Goal: Task Accomplishment & Management: Manage account settings

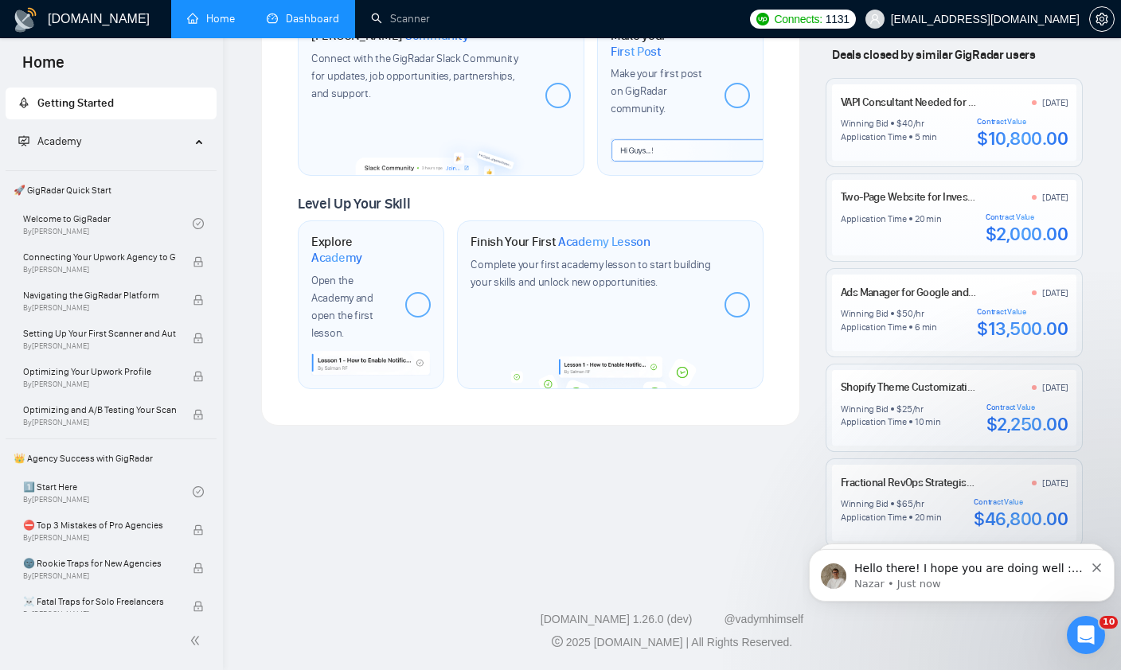
click at [296, 15] on link "Dashboard" at bounding box center [303, 19] width 72 height 14
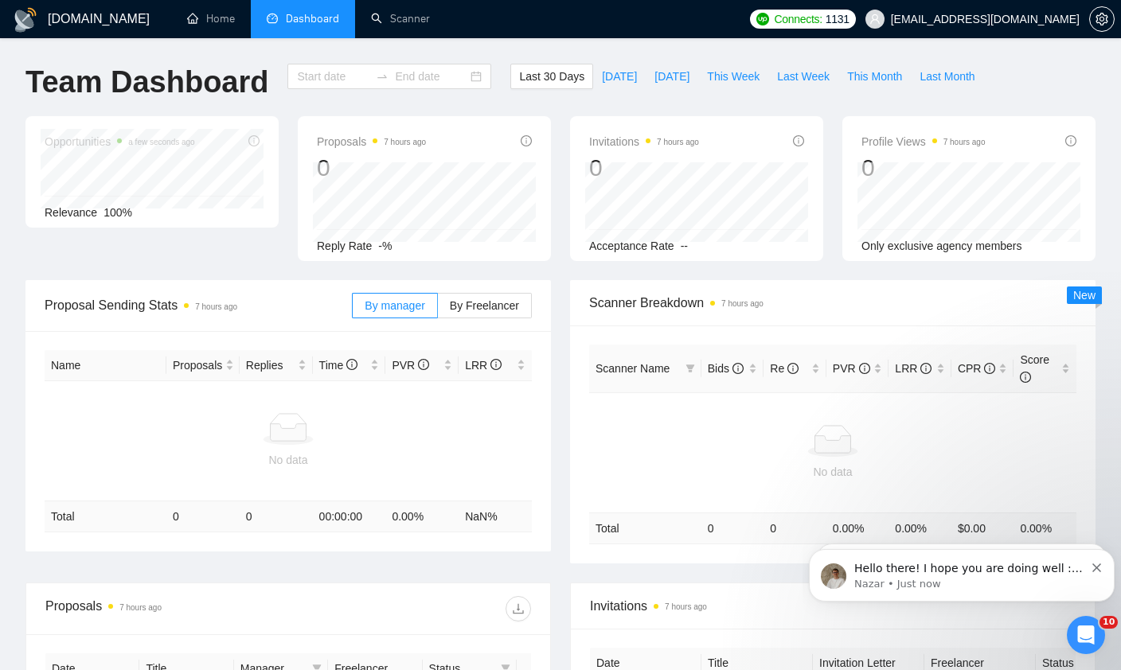
type input "[DATE]"
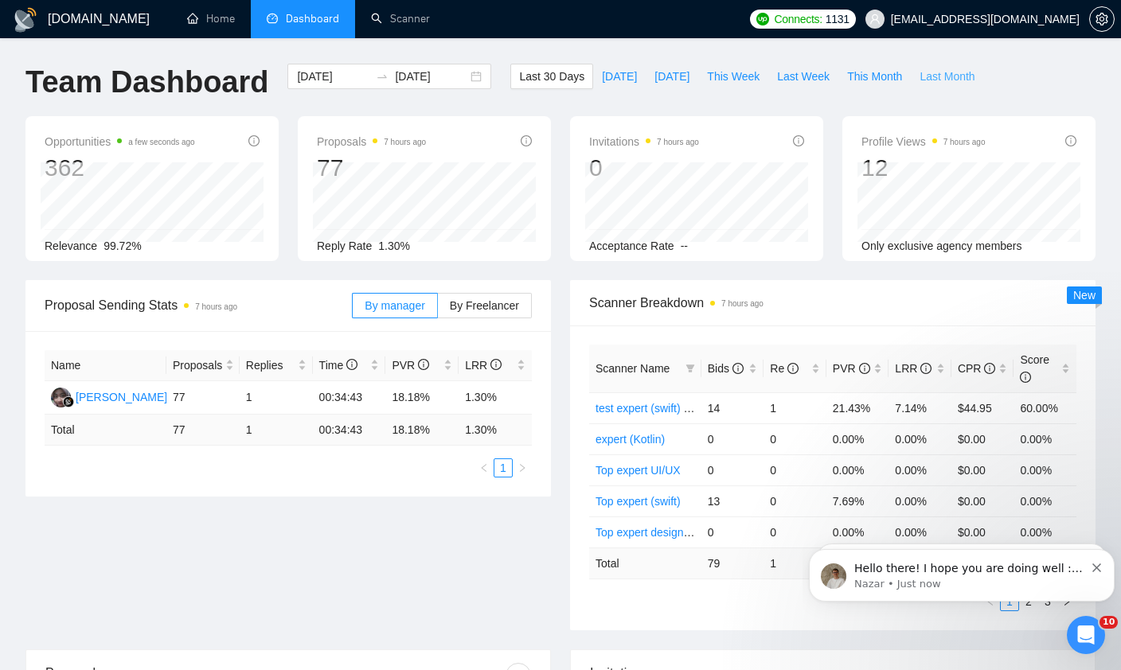
click at [850, 76] on span "Last Month" at bounding box center [947, 77] width 55 height 18
type input "2025-08-01"
type input "2025-08-31"
click at [559, 80] on span "Last 30 Days" at bounding box center [551, 77] width 65 height 18
type input "[DATE]"
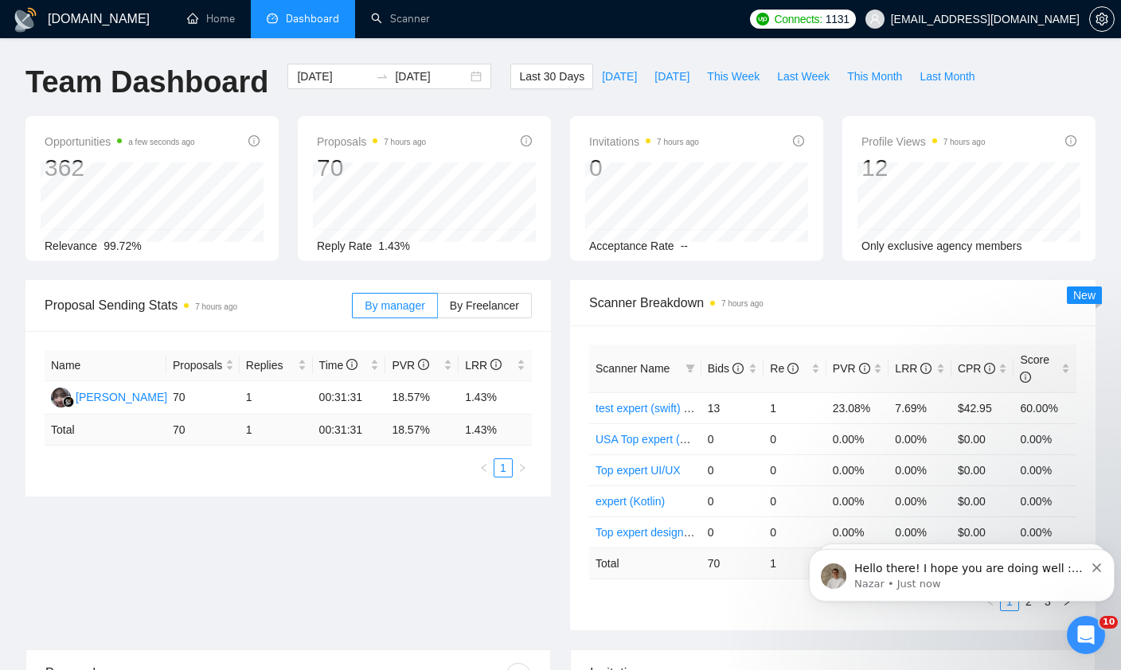
type input "[DATE]"
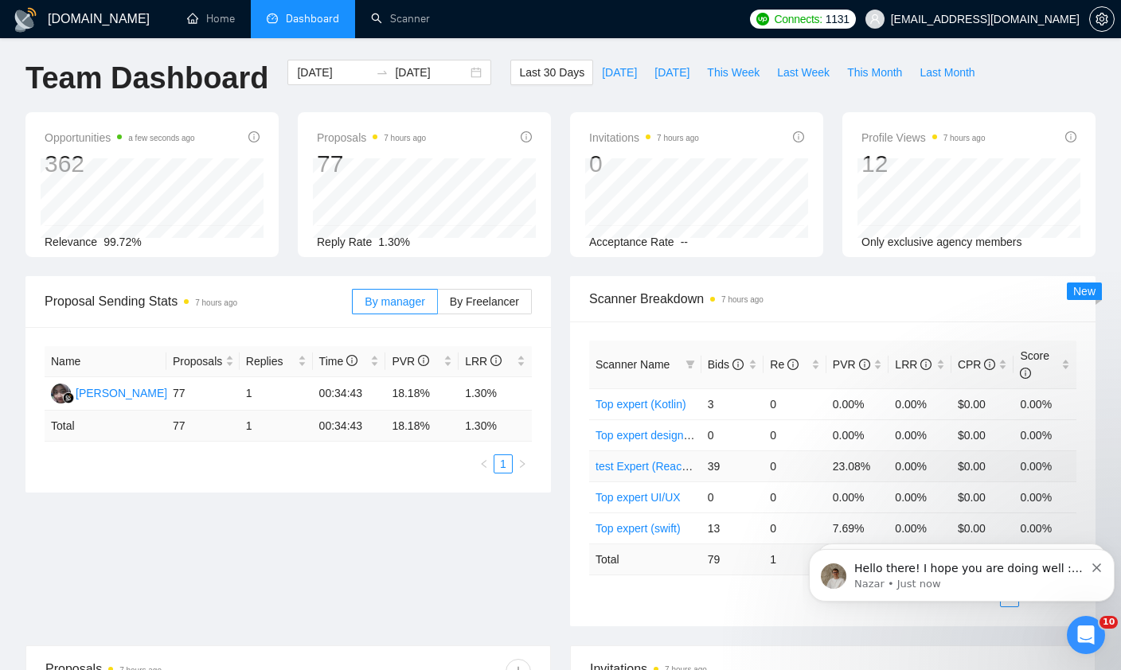
scroll to position [7, 0]
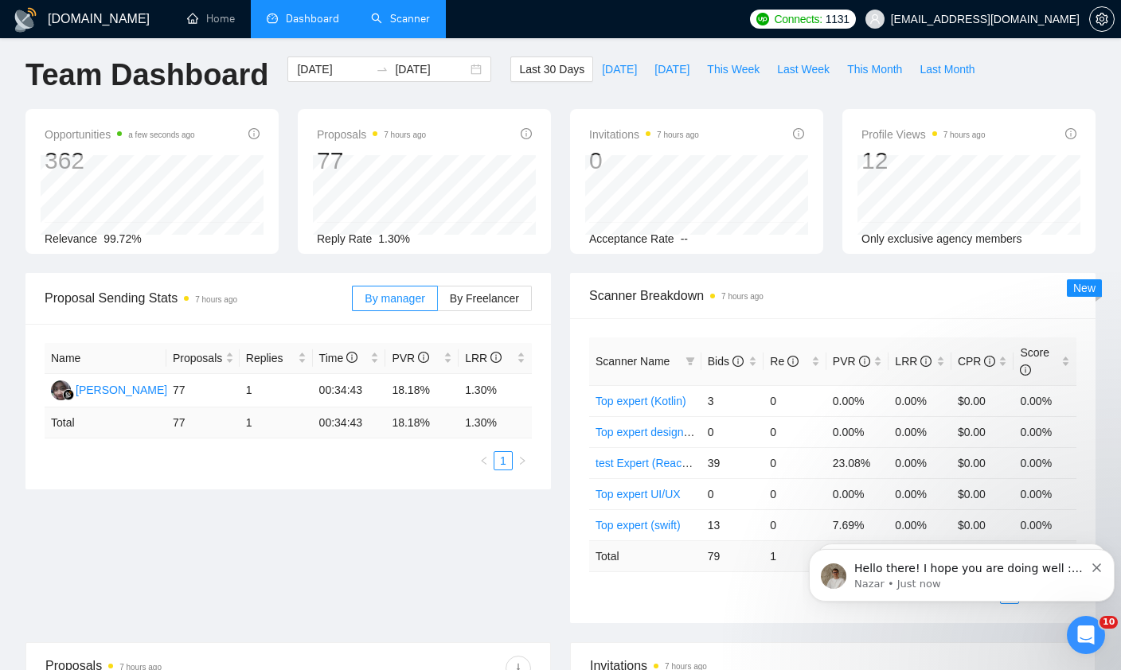
click at [381, 23] on link "Scanner" at bounding box center [400, 19] width 59 height 14
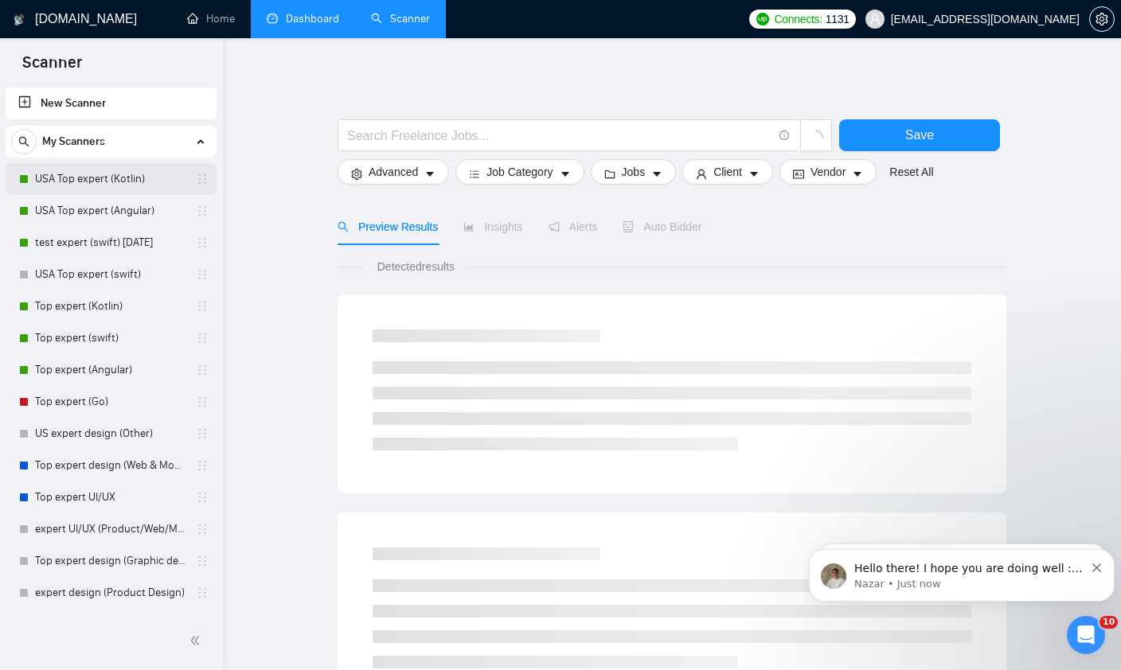
click at [115, 182] on link "USA Top expert (Kotlin)" at bounding box center [110, 179] width 151 height 32
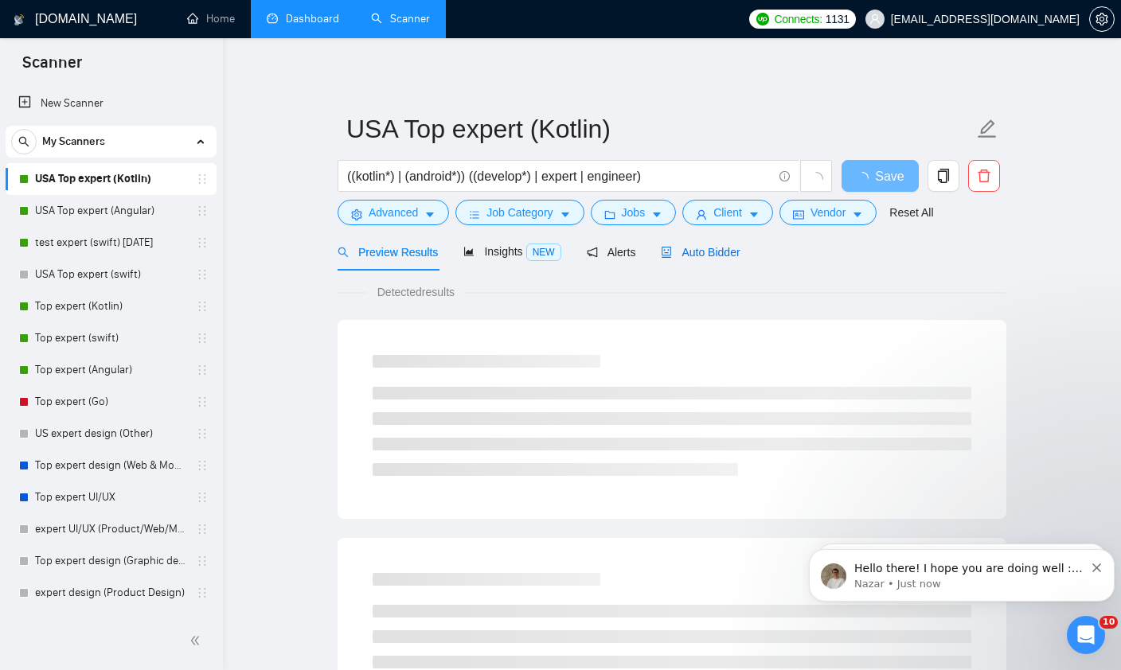
click at [686, 257] on span "Auto Bidder" at bounding box center [700, 252] width 79 height 13
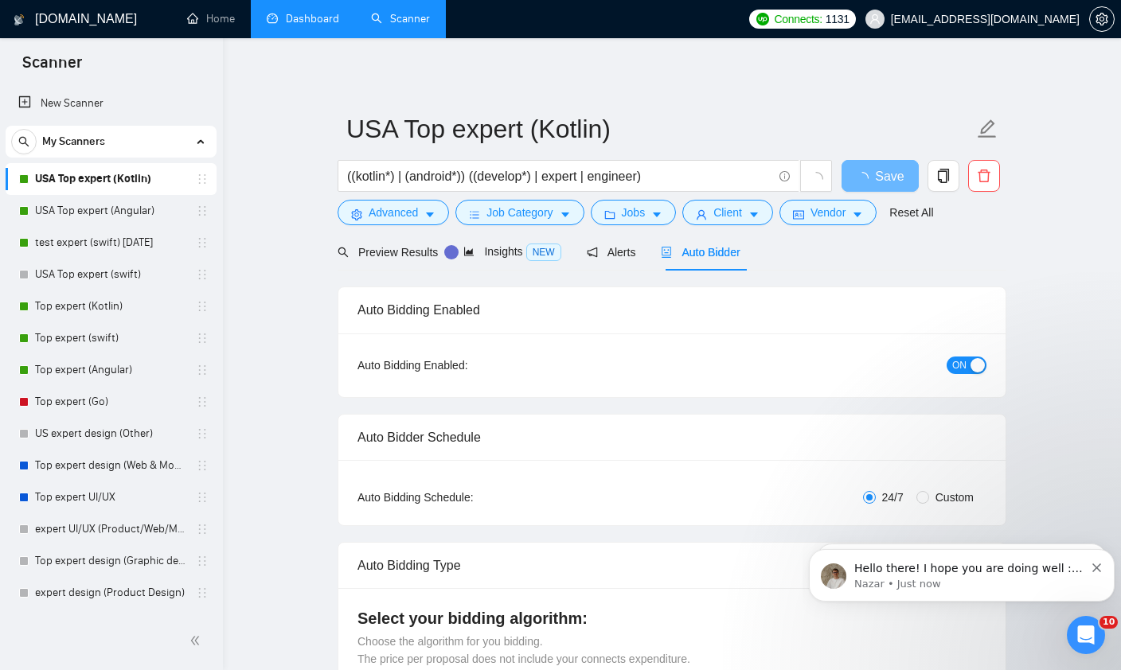
click at [850, 363] on span "ON" at bounding box center [959, 366] width 14 height 18
click at [109, 373] on link "Top expert (Angular)" at bounding box center [110, 370] width 151 height 32
click at [131, 377] on link "Top expert (Angular)" at bounding box center [110, 370] width 151 height 32
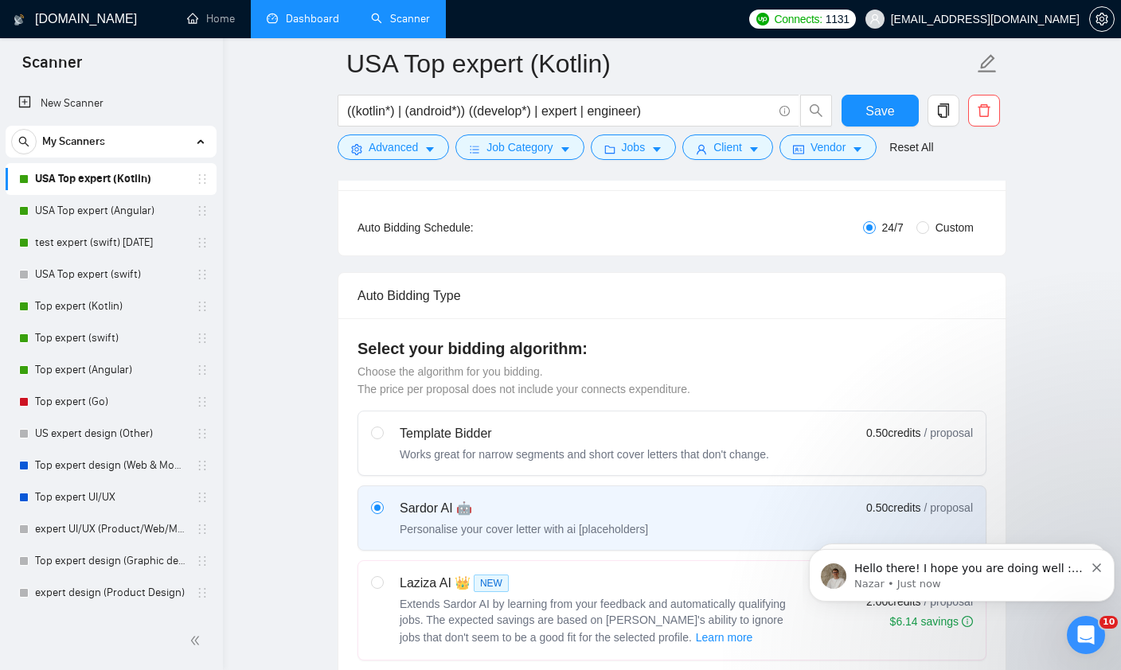
scroll to position [159, 0]
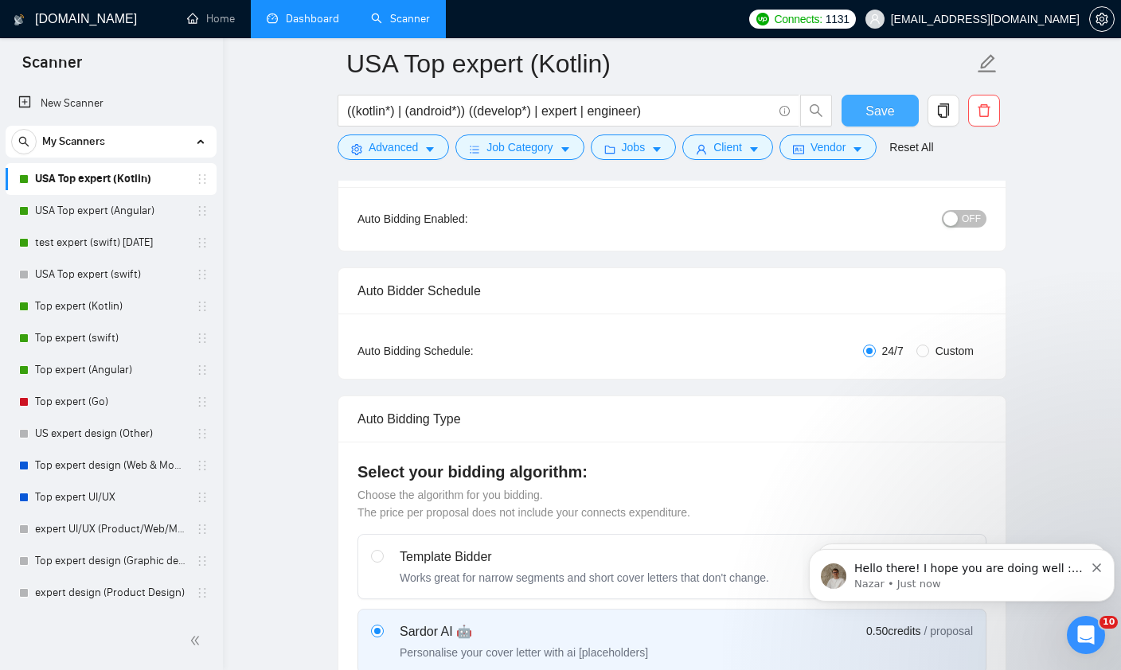
click at [850, 119] on span "Save" at bounding box center [880, 111] width 29 height 20
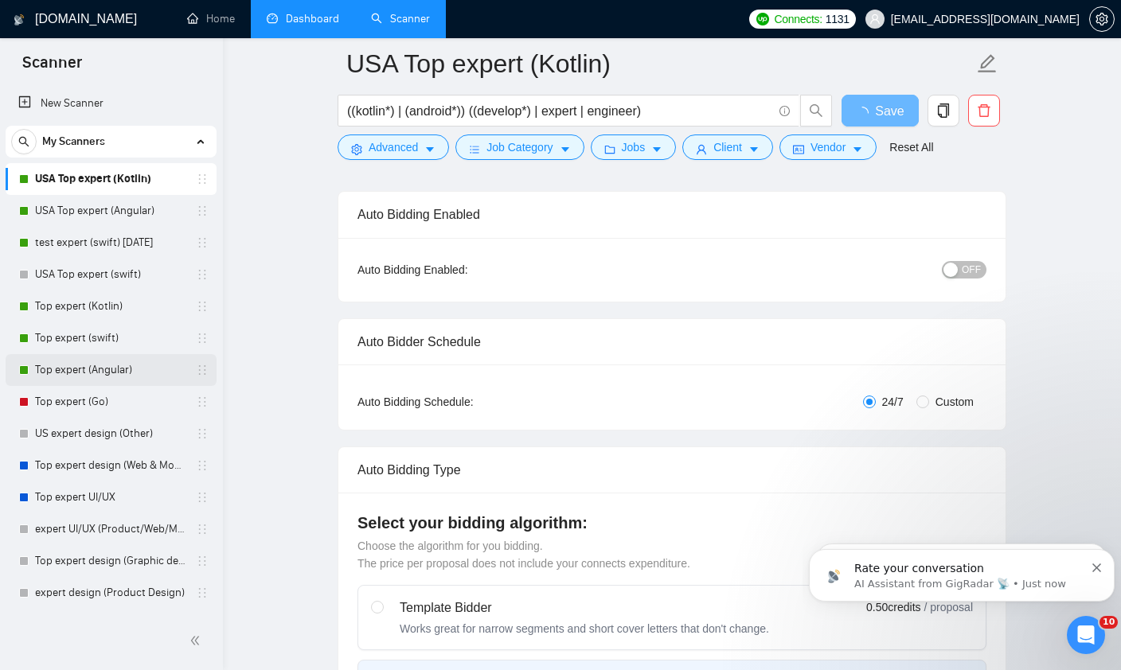
click at [93, 369] on link "Top expert (Angular)" at bounding box center [110, 370] width 151 height 32
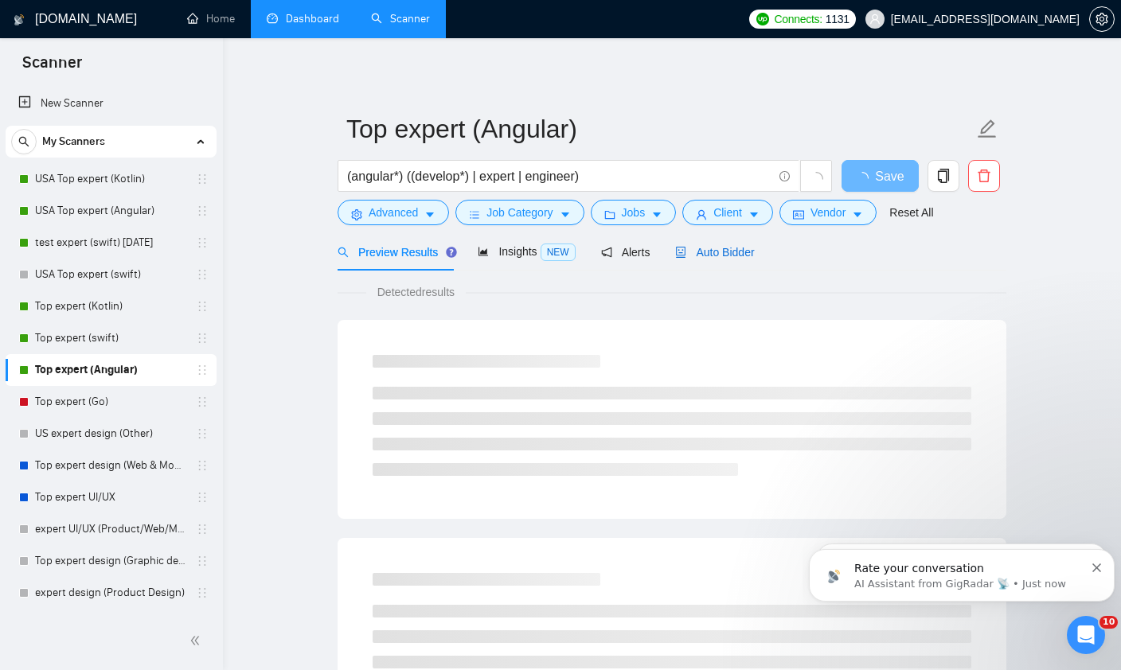
click at [714, 253] on span "Auto Bidder" at bounding box center [714, 252] width 79 height 13
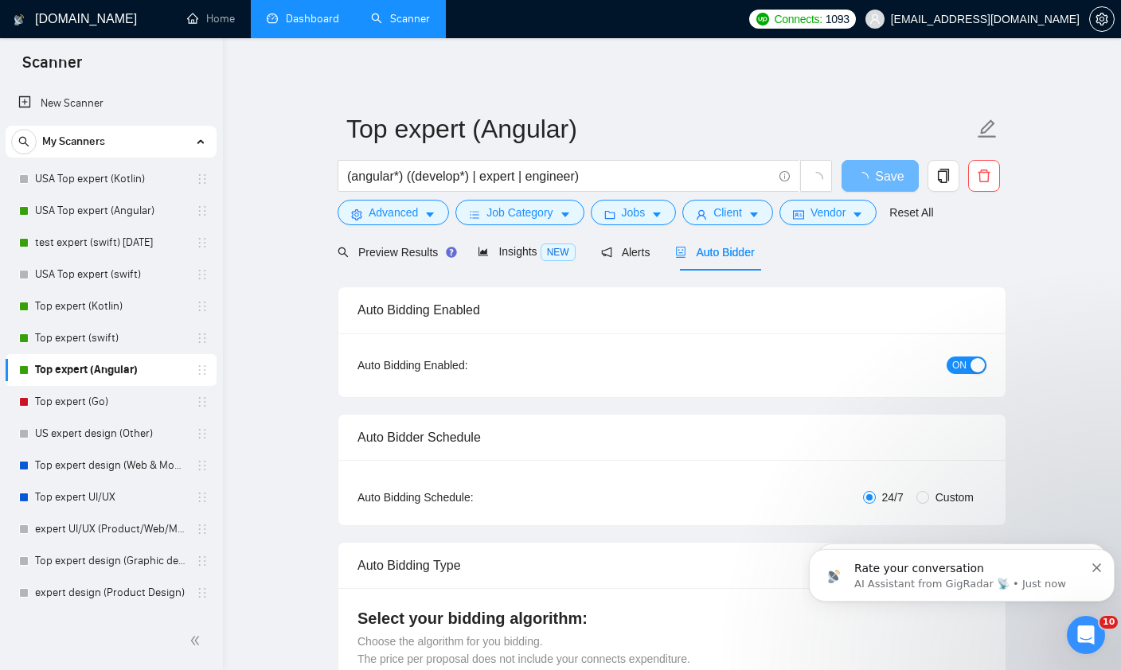
click at [850, 373] on button "ON" at bounding box center [967, 366] width 40 height 18
click at [850, 564] on button "Dismiss notification" at bounding box center [1097, 566] width 10 height 13
click at [850, 568] on icon "Dismiss notification" at bounding box center [1096, 568] width 9 height 9
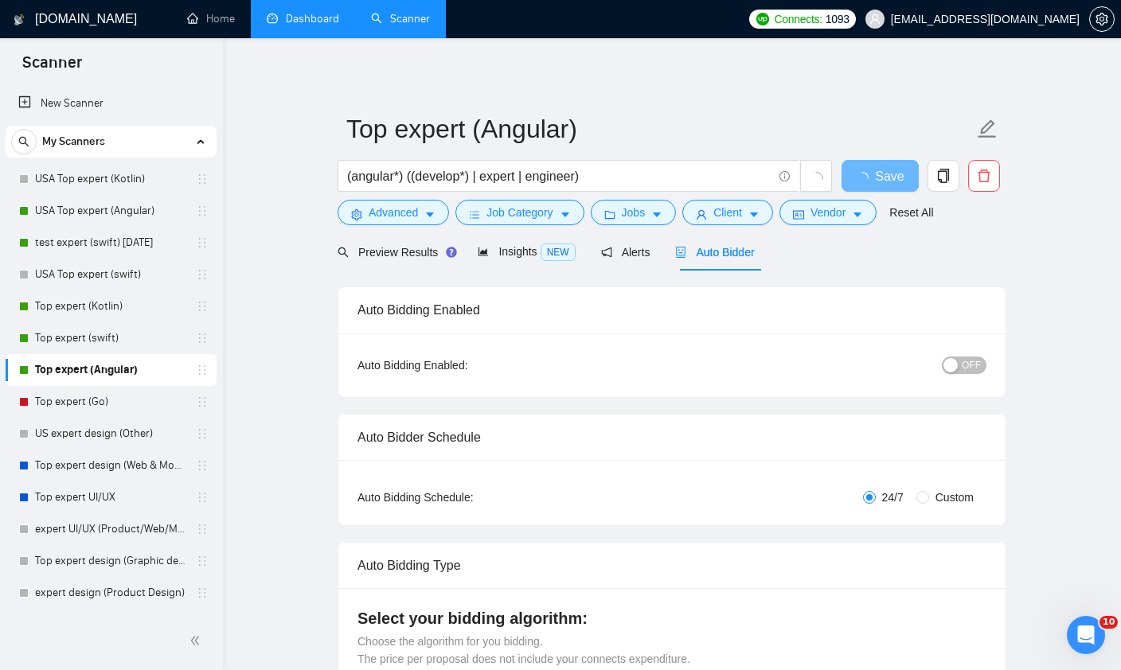
click at [862, 317] on div "Auto Bidding Enabled" at bounding box center [672, 309] width 629 height 45
click at [963, 368] on span "ON" at bounding box center [959, 366] width 14 height 18
click at [888, 180] on span "Save" at bounding box center [880, 176] width 29 height 20
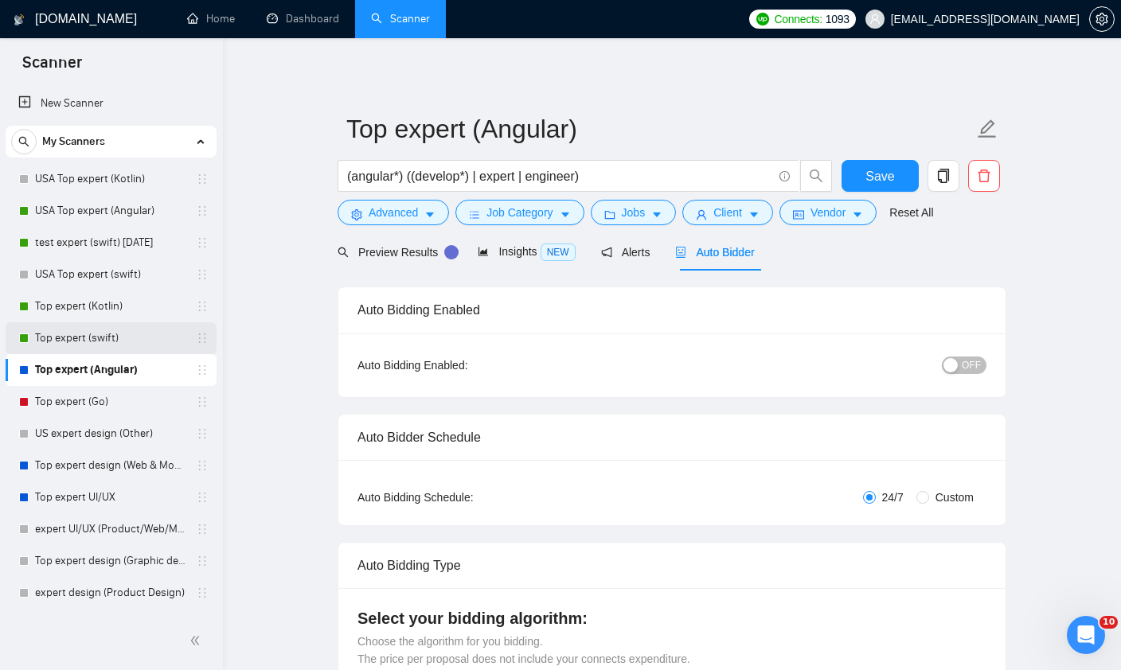
click at [84, 342] on link "Top expert (swift)" at bounding box center [110, 338] width 151 height 32
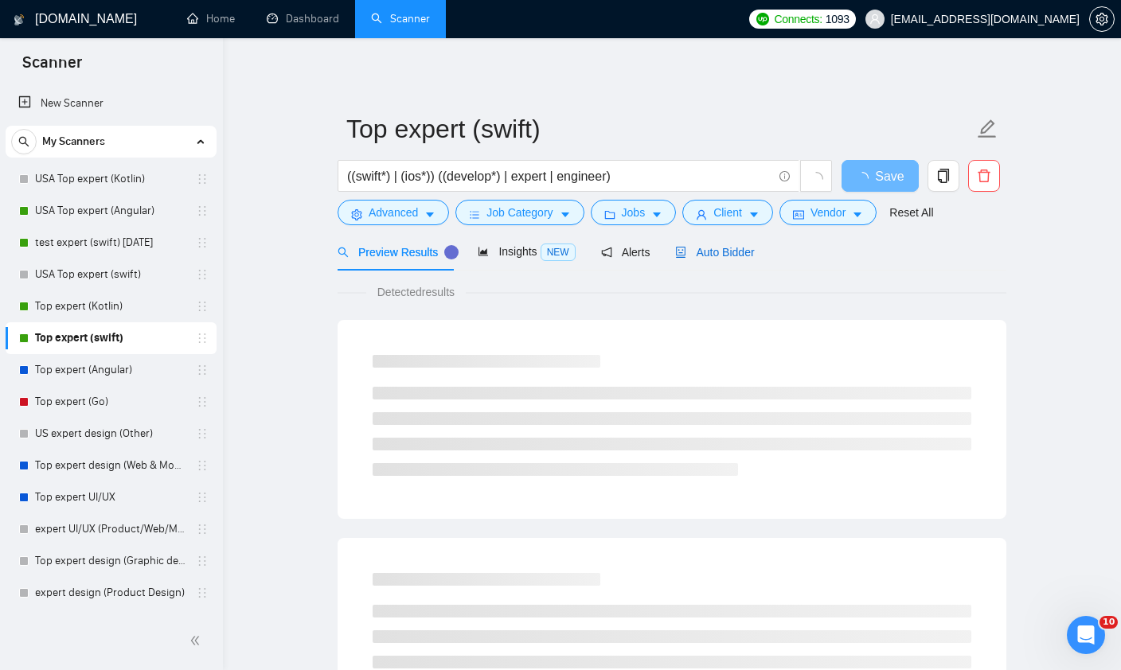
click at [712, 250] on span "Auto Bidder" at bounding box center [714, 252] width 79 height 13
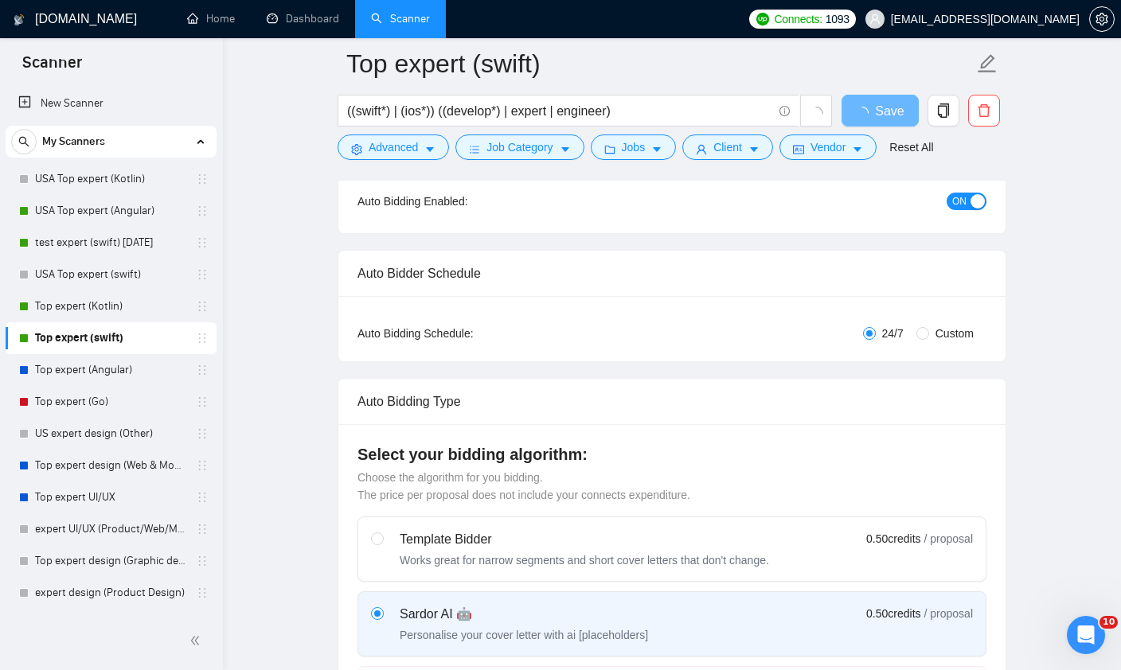
scroll to position [162, 0]
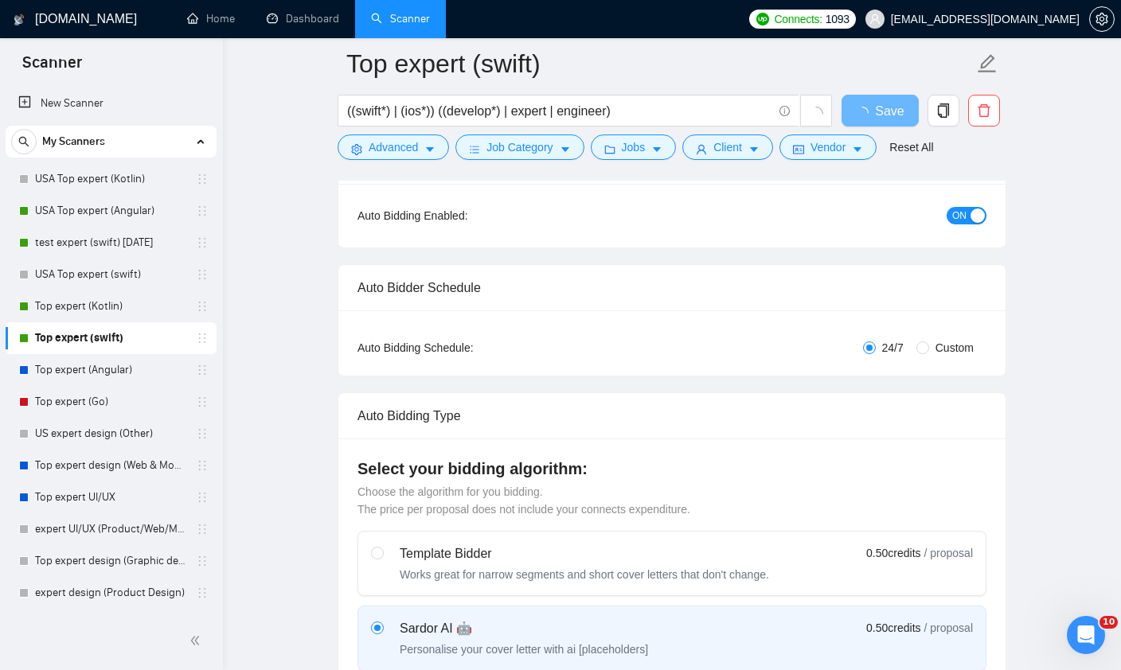
click at [962, 213] on span "ON" at bounding box center [959, 216] width 14 height 18
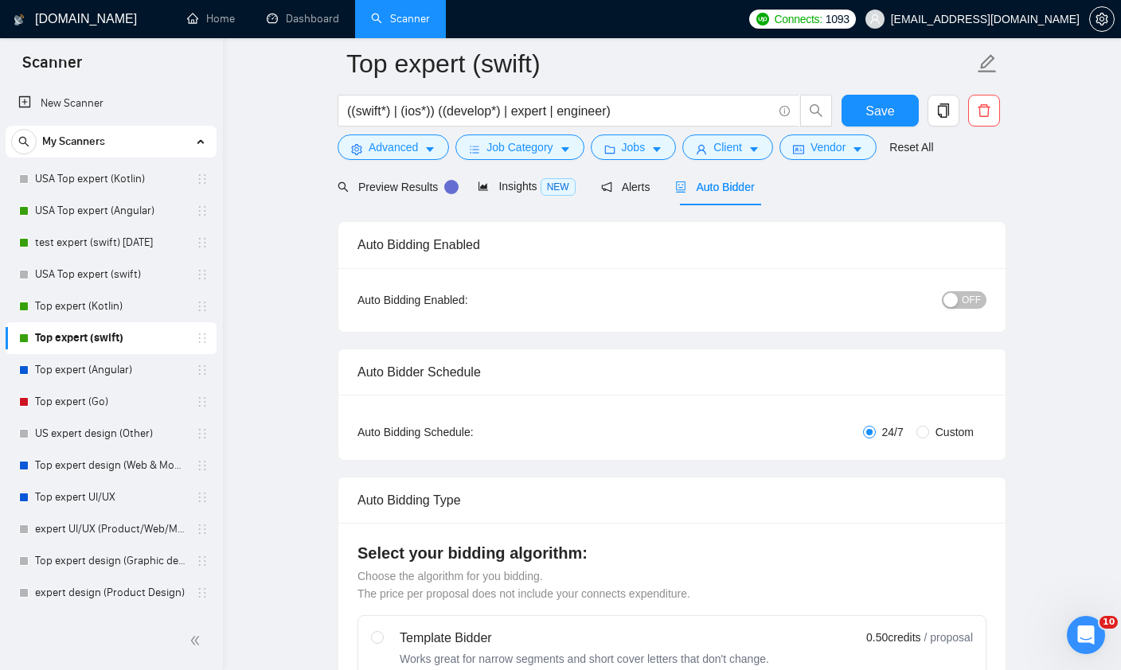
scroll to position [56, 0]
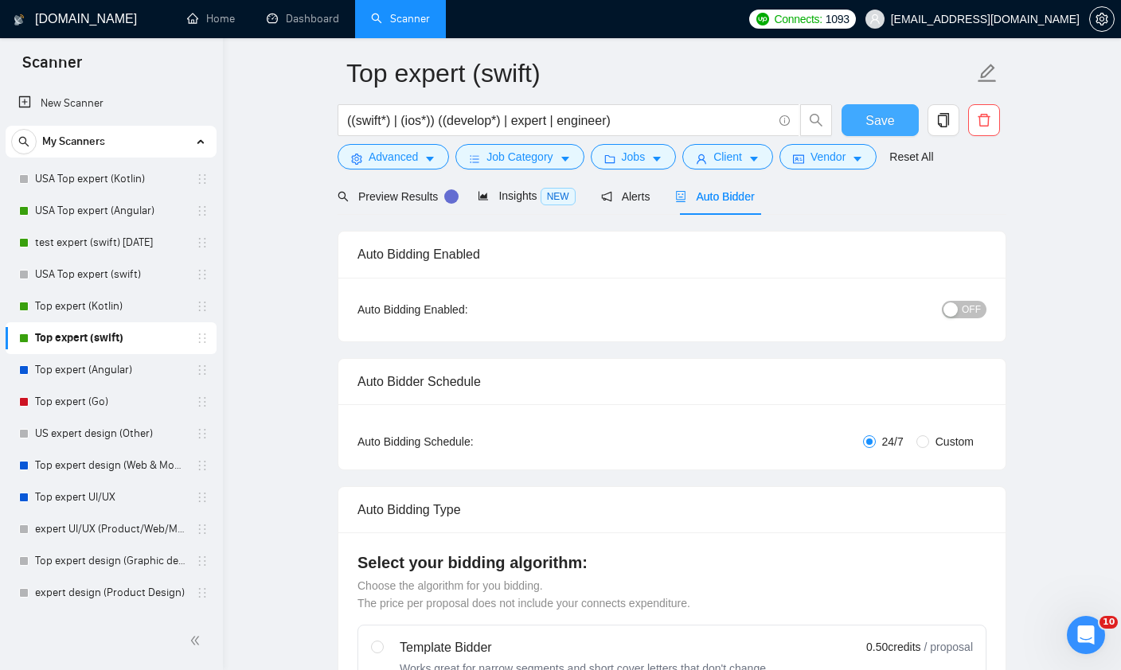
click at [863, 119] on button "Save" at bounding box center [880, 120] width 77 height 32
click at [104, 314] on link "Top expert (Kotlin)" at bounding box center [110, 307] width 151 height 32
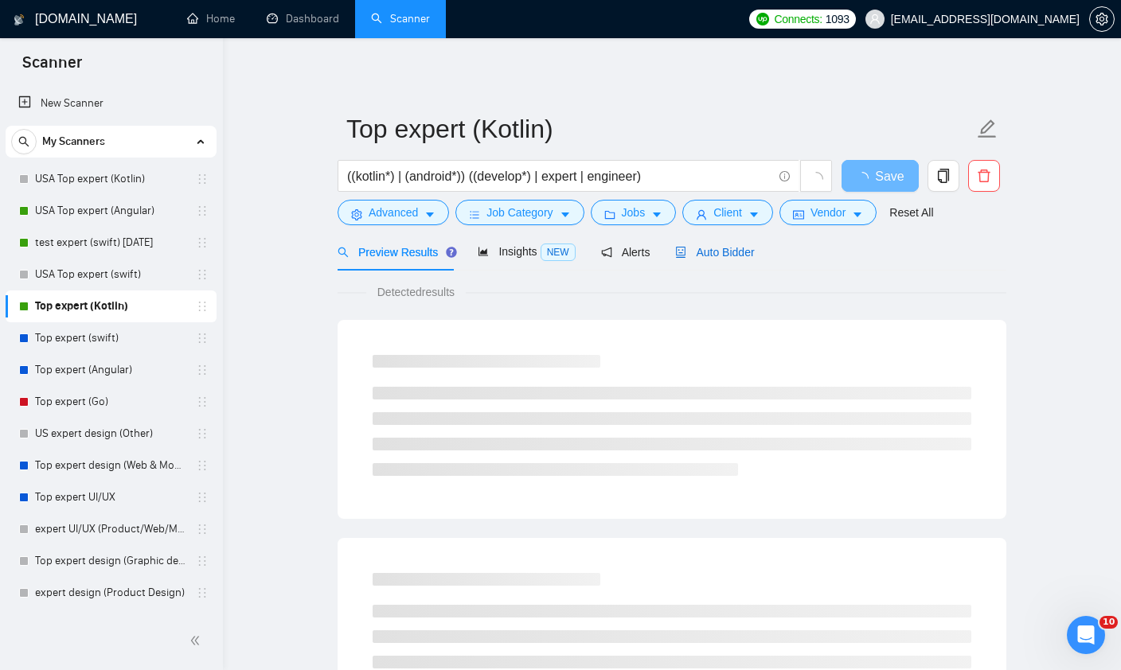
click at [708, 252] on span "Auto Bidder" at bounding box center [714, 252] width 79 height 13
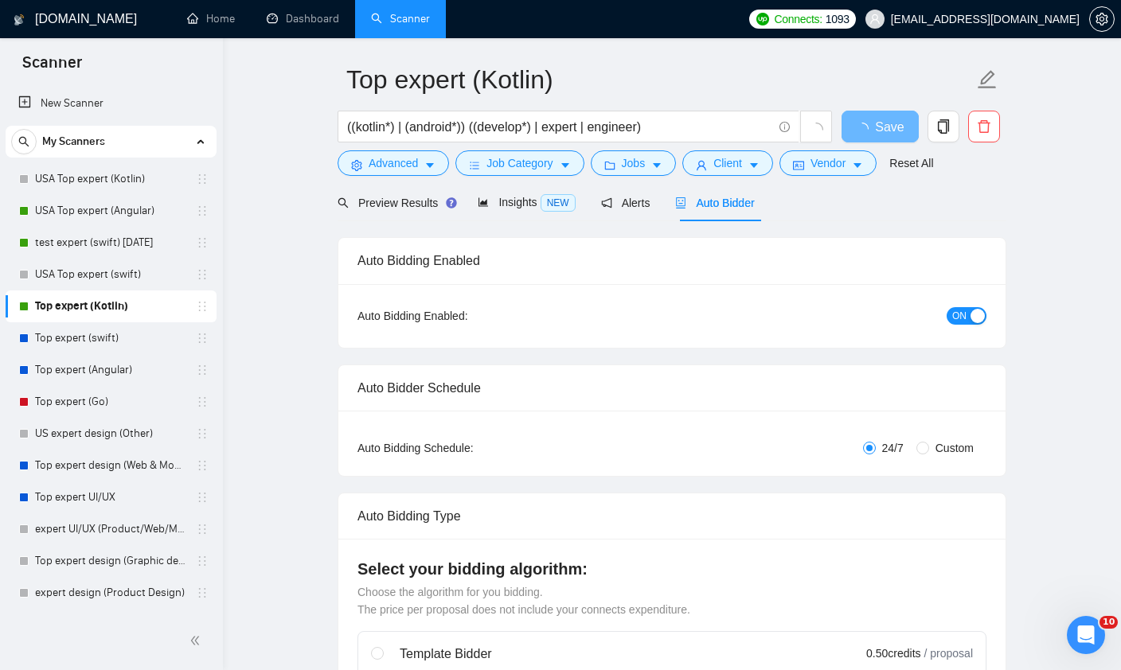
scroll to position [50, 0]
click at [973, 315] on div "button" at bounding box center [978, 315] width 14 height 14
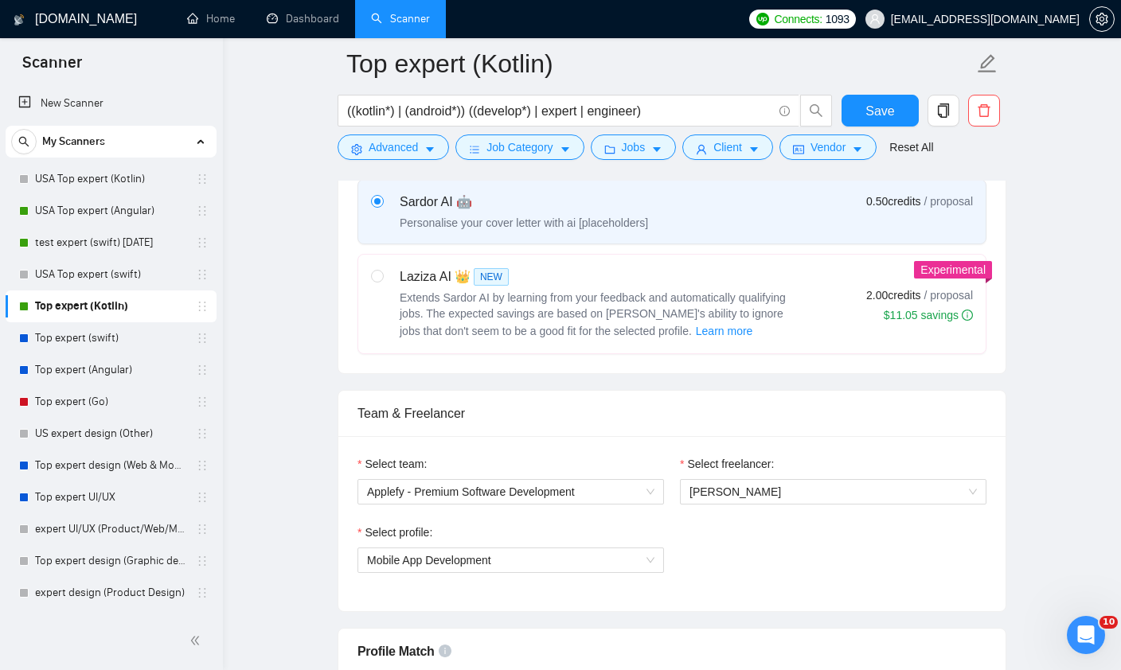
scroll to position [287, 0]
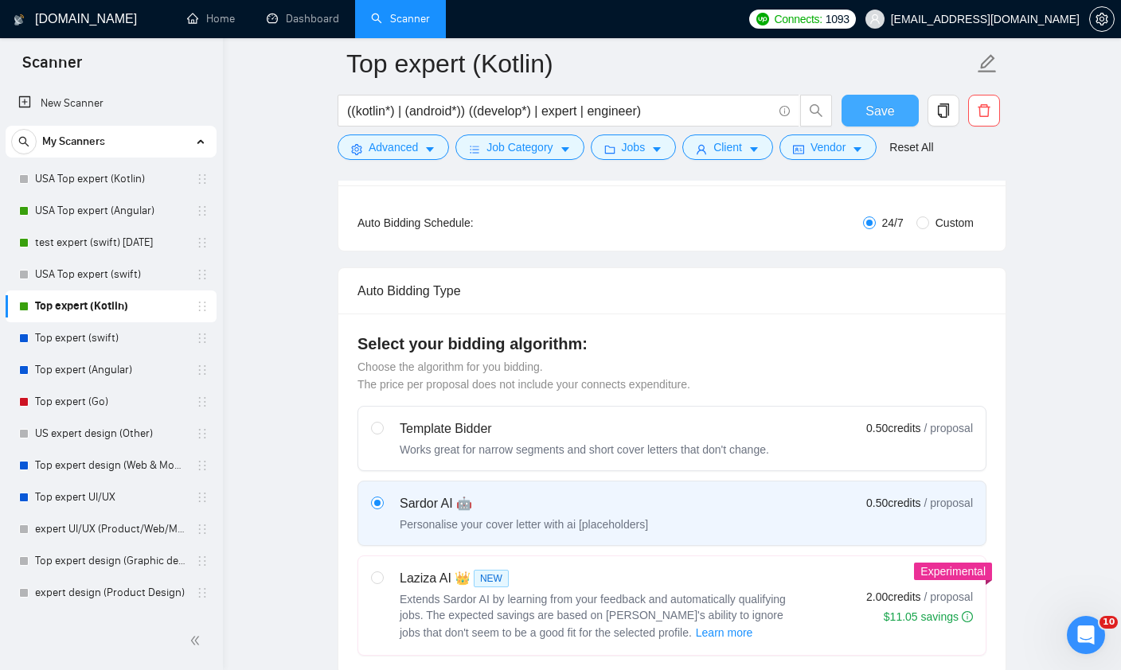
click at [884, 117] on span "Save" at bounding box center [880, 111] width 29 height 20
click at [74, 216] on link "USA Top expert (Angular)" at bounding box center [110, 211] width 151 height 32
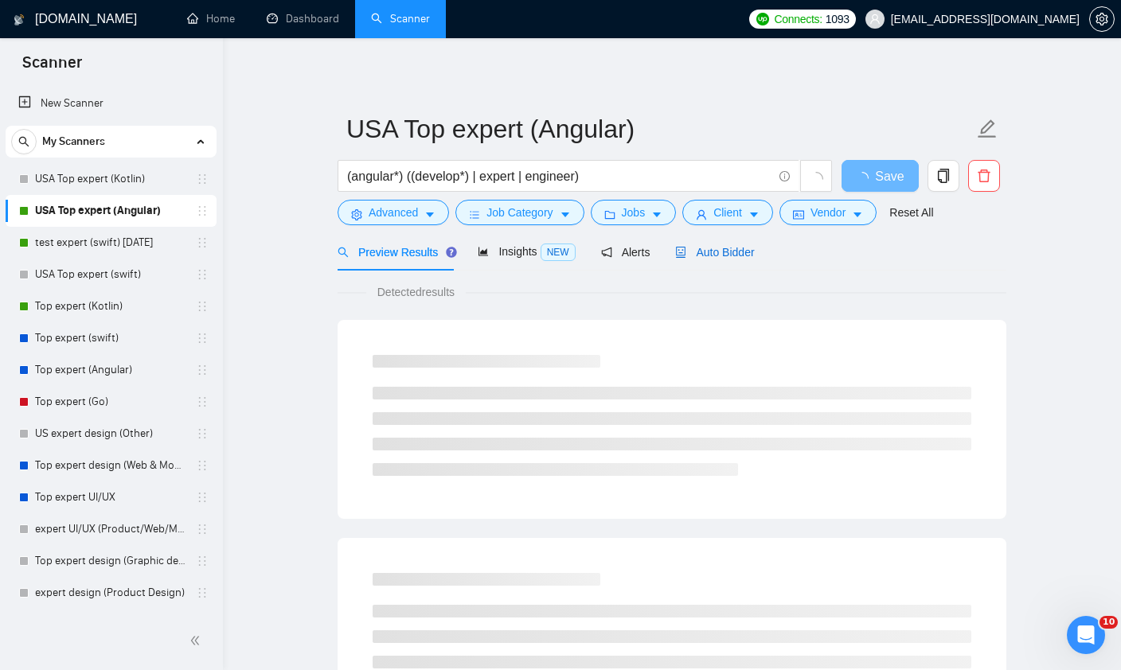
click at [736, 258] on span "Auto Bidder" at bounding box center [714, 252] width 79 height 13
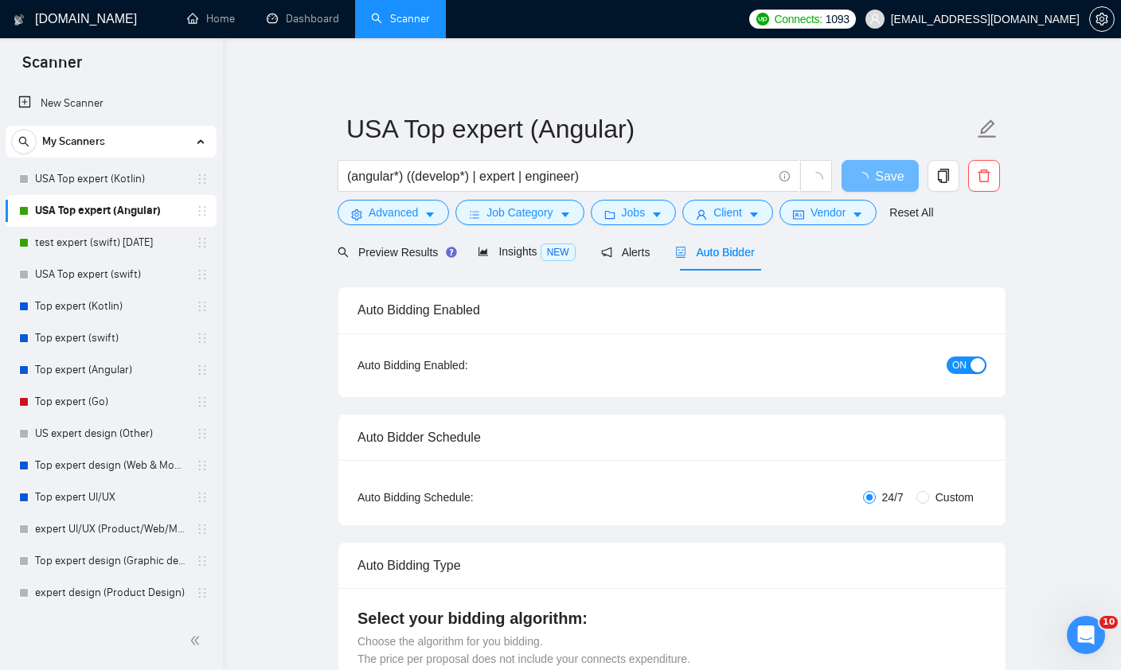
click at [968, 365] on button "ON" at bounding box center [967, 366] width 40 height 18
click at [873, 171] on span "Save" at bounding box center [880, 176] width 29 height 20
click at [69, 177] on link "USA Top expert (Kotlin)" at bounding box center [110, 179] width 151 height 32
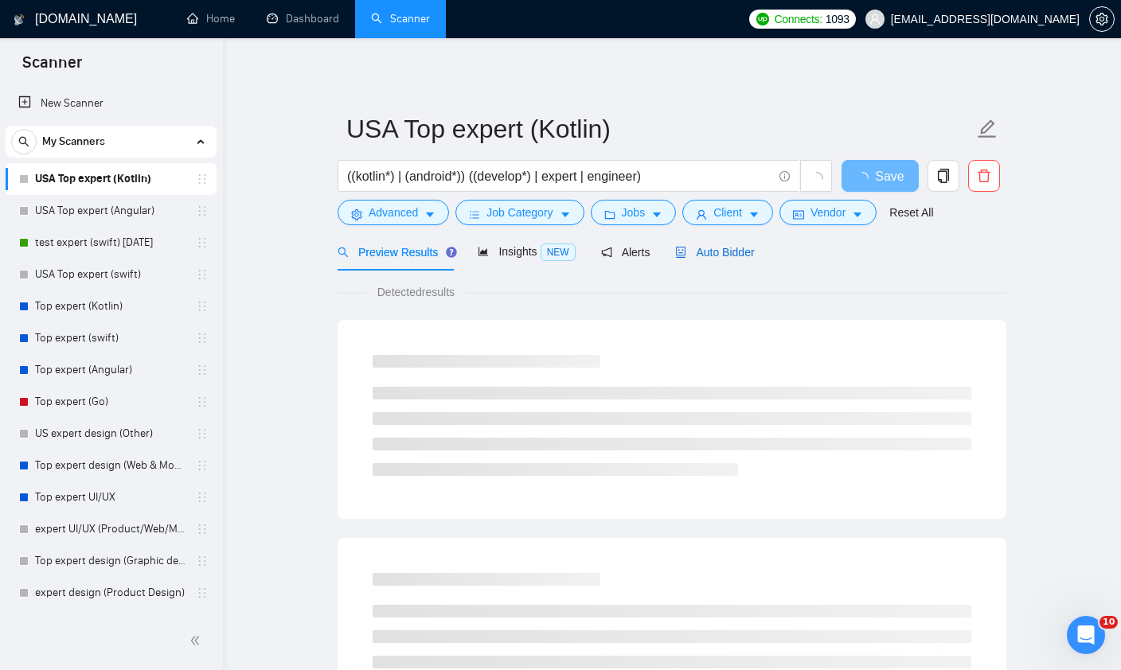
click at [751, 251] on span "Auto Bidder" at bounding box center [714, 252] width 79 height 13
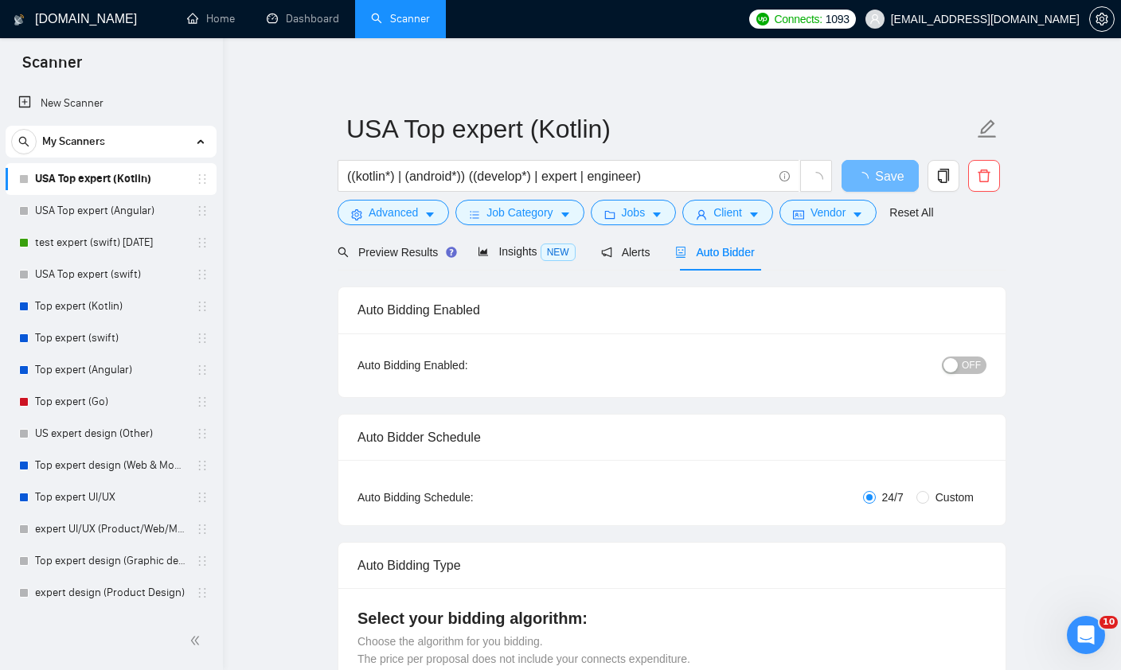
click at [973, 369] on span "OFF" at bounding box center [971, 366] width 19 height 18
click at [877, 176] on div "Reset all filters" at bounding box center [919, 182] width 86 height 27
click at [861, 176] on button "Save" at bounding box center [880, 176] width 77 height 32
click at [135, 240] on link "test expert (swift) [DATE]" at bounding box center [110, 243] width 151 height 32
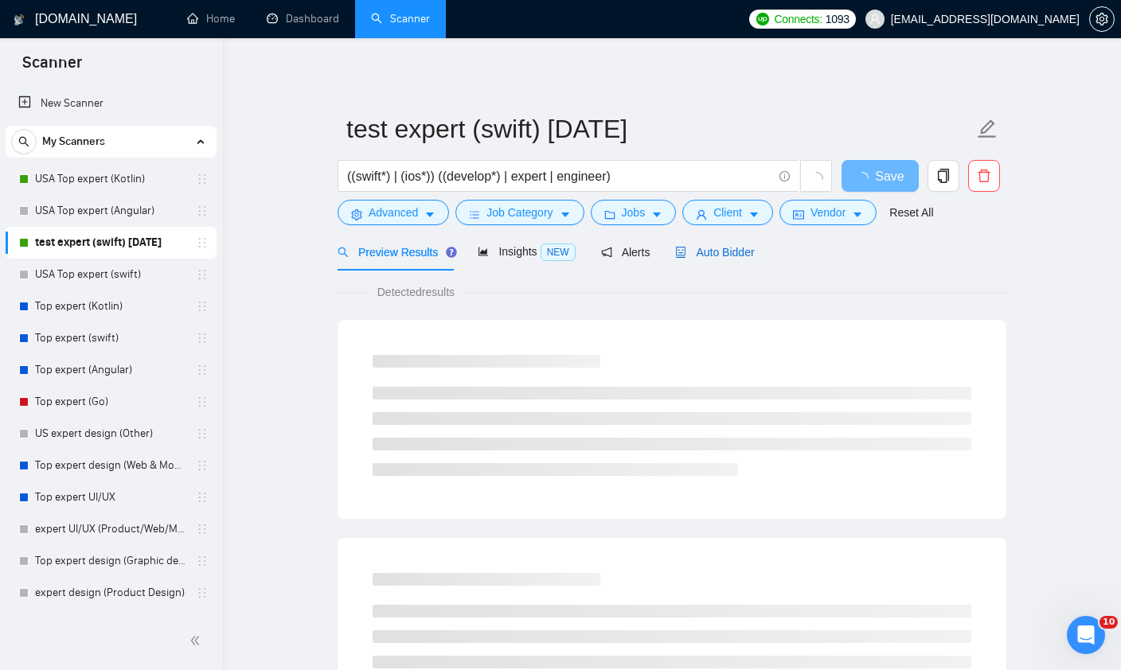
drag, startPoint x: 701, startPoint y: 251, endPoint x: 701, endPoint y: 204, distance: 47.0
click at [701, 251] on span "Auto Bidder" at bounding box center [714, 252] width 79 height 13
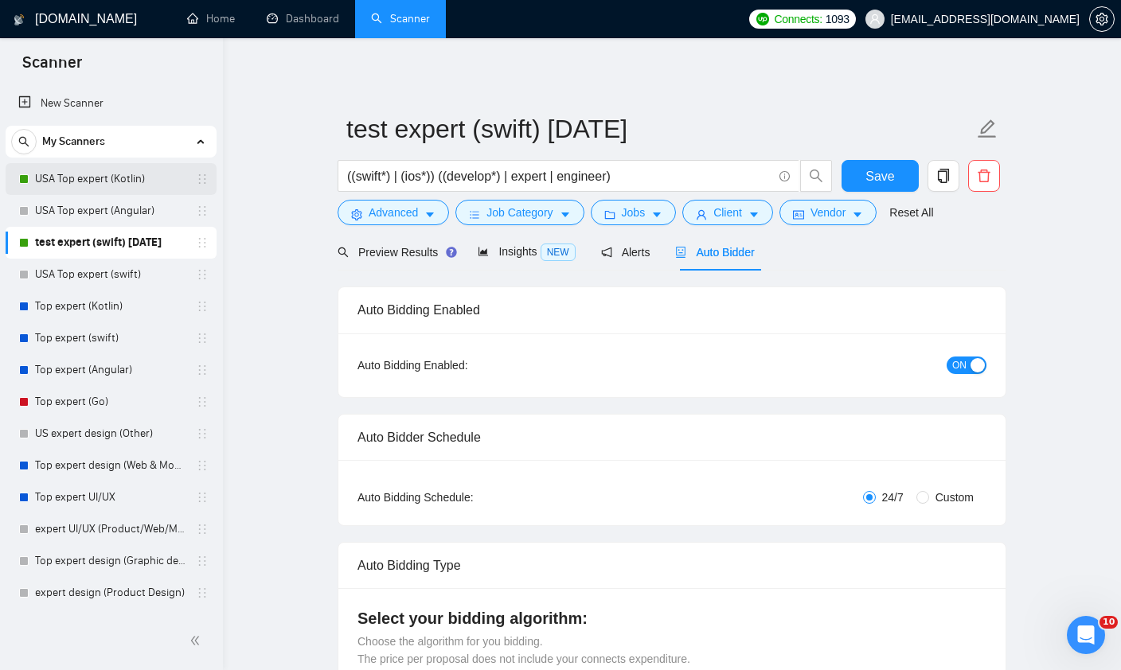
click at [62, 166] on link "USA Top expert (Kotlin)" at bounding box center [110, 179] width 151 height 32
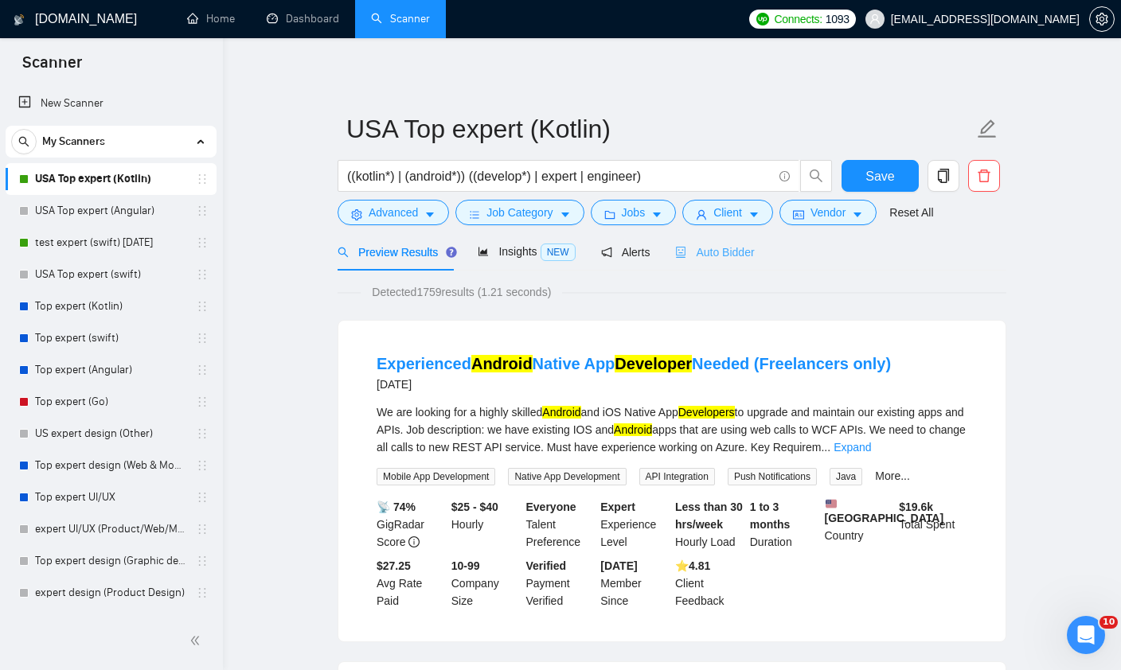
click at [734, 264] on div "Auto Bidder" at bounding box center [714, 251] width 79 height 37
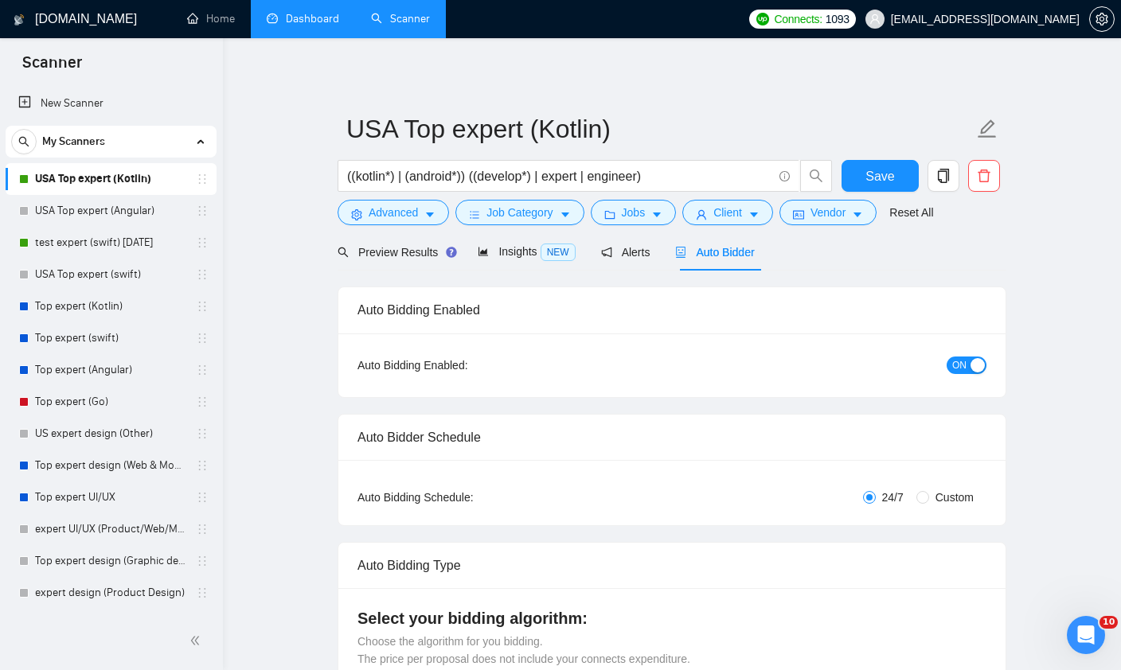
click at [290, 25] on link "Dashboard" at bounding box center [303, 19] width 72 height 14
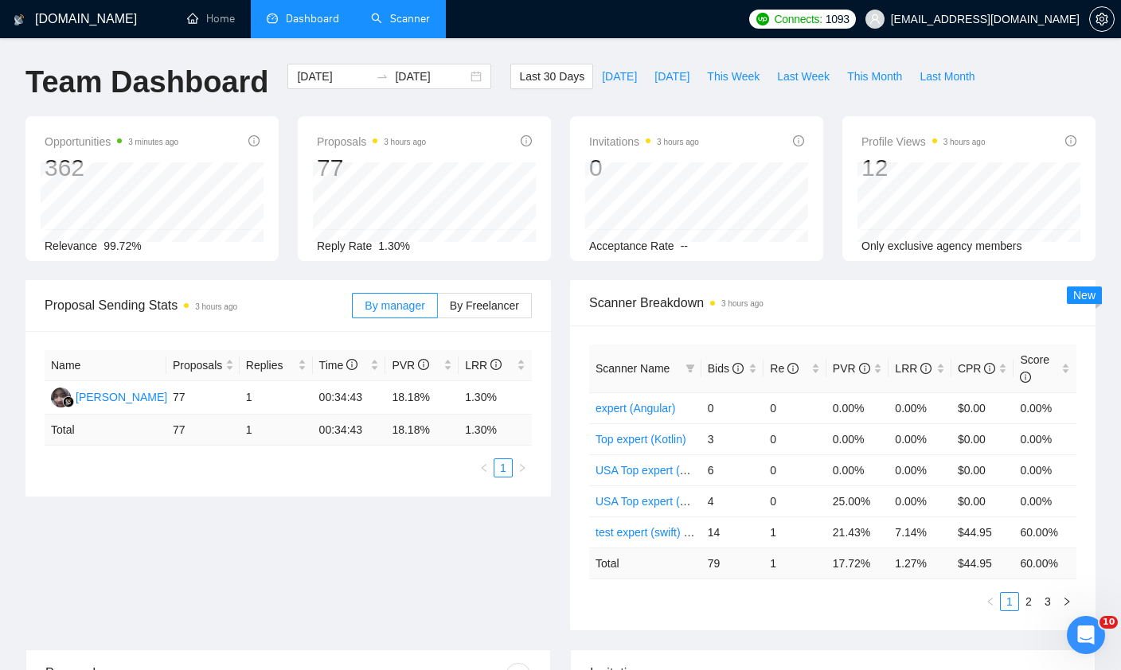
click at [404, 25] on link "Scanner" at bounding box center [400, 19] width 59 height 14
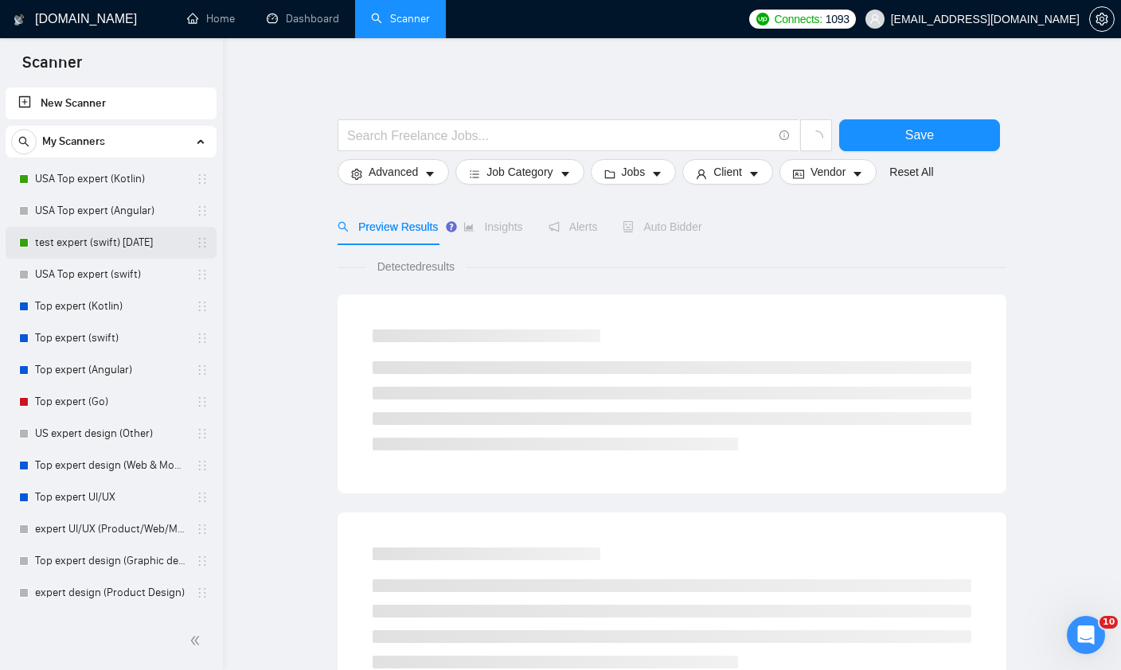
click at [116, 243] on link "test expert (swift) [DATE]" at bounding box center [110, 243] width 151 height 32
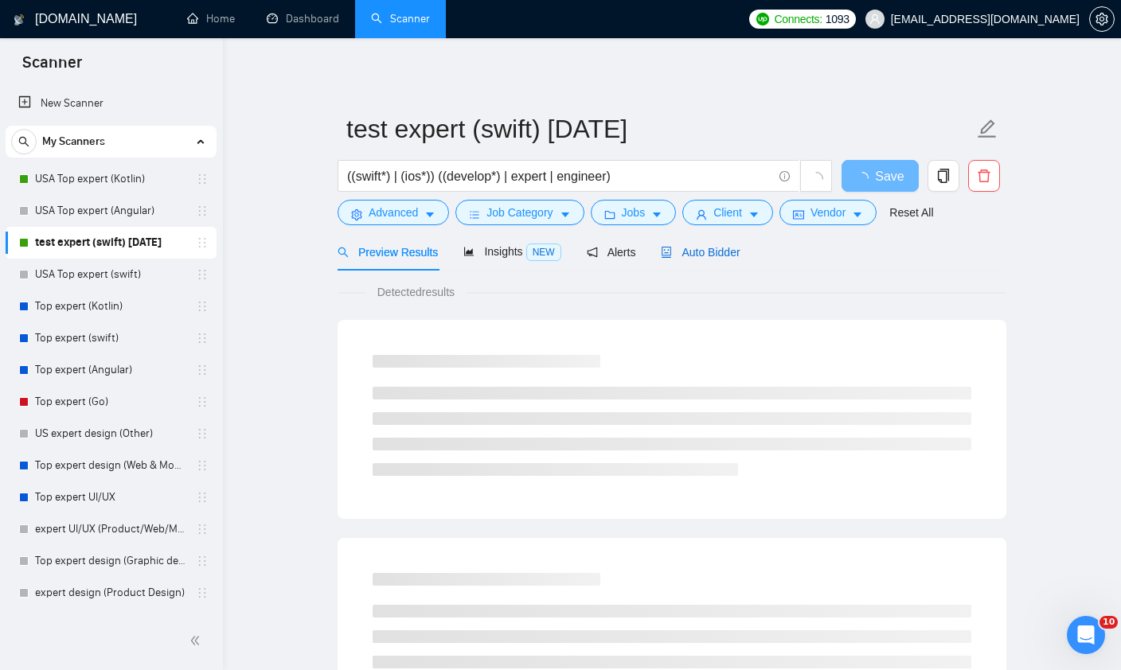
click at [678, 255] on span "Auto Bidder" at bounding box center [700, 252] width 79 height 13
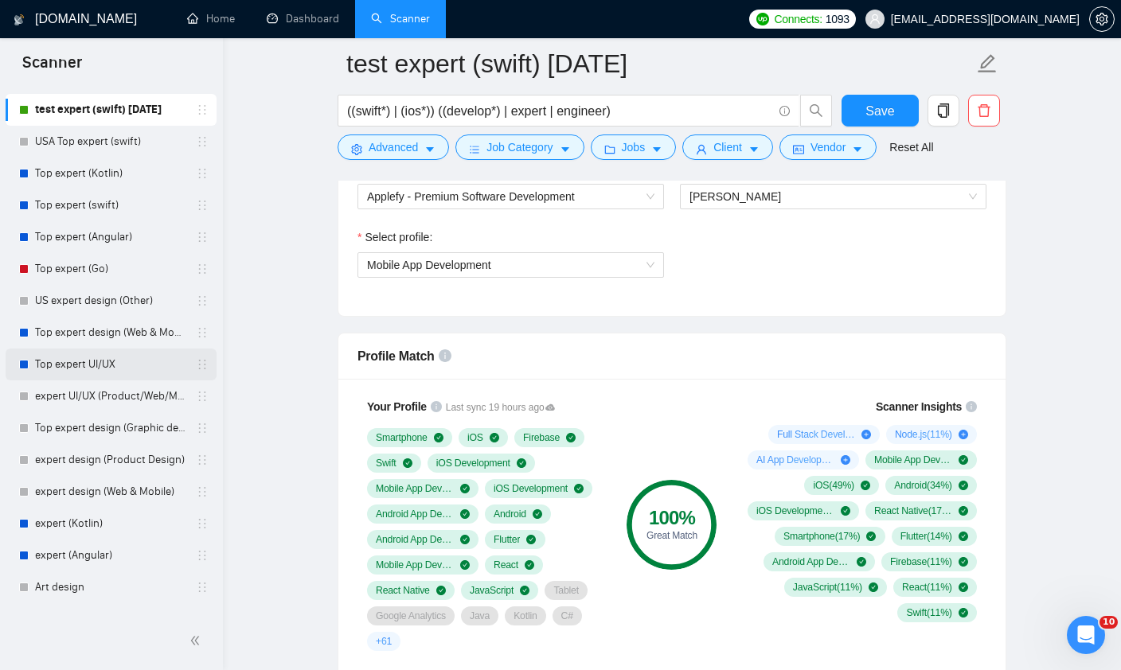
scroll to position [131, 0]
click at [104, 658] on link "test Expert (React Native) [DATE]" at bounding box center [110, 653] width 151 height 32
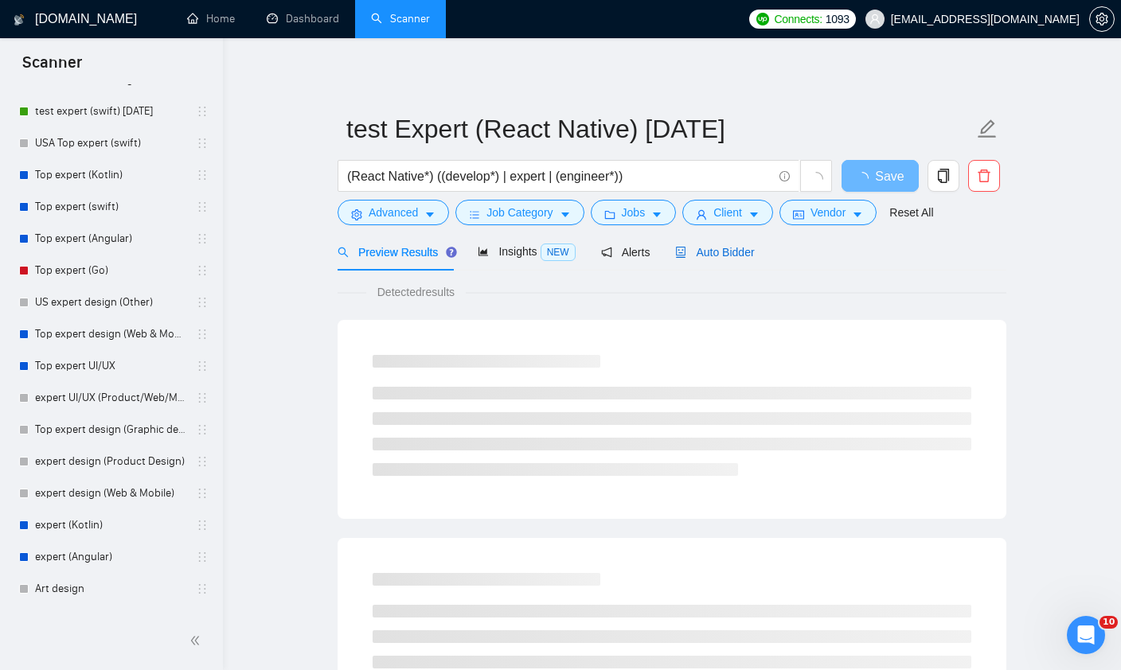
click at [704, 253] on span "Auto Bidder" at bounding box center [714, 252] width 79 height 13
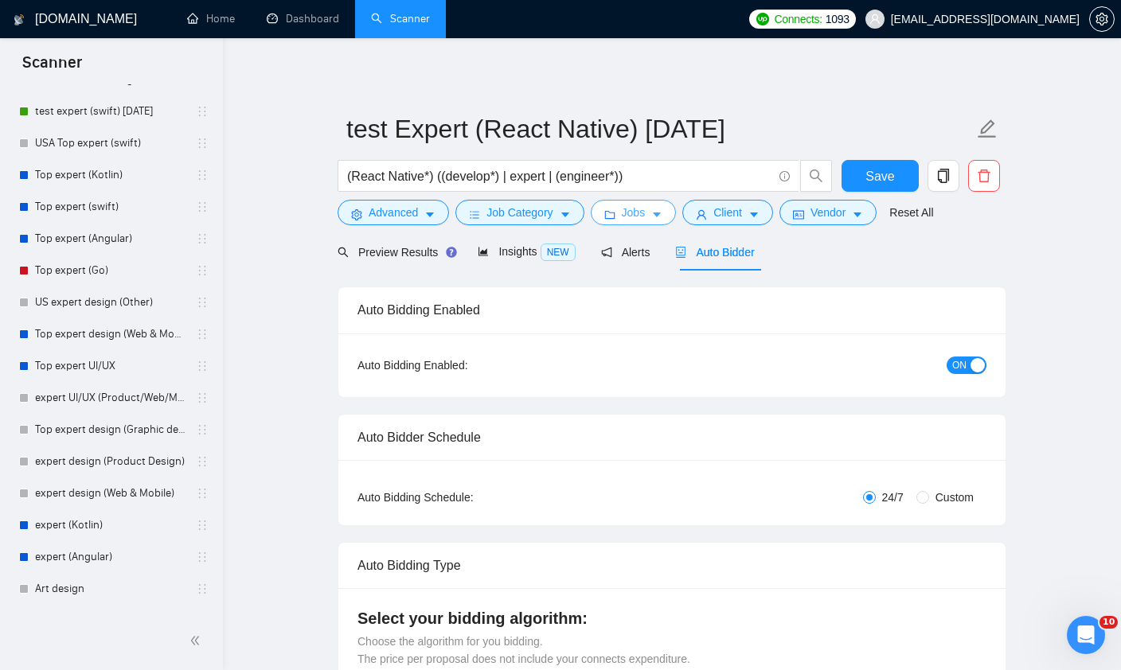
click at [612, 216] on icon "folder" at bounding box center [609, 214] width 11 height 11
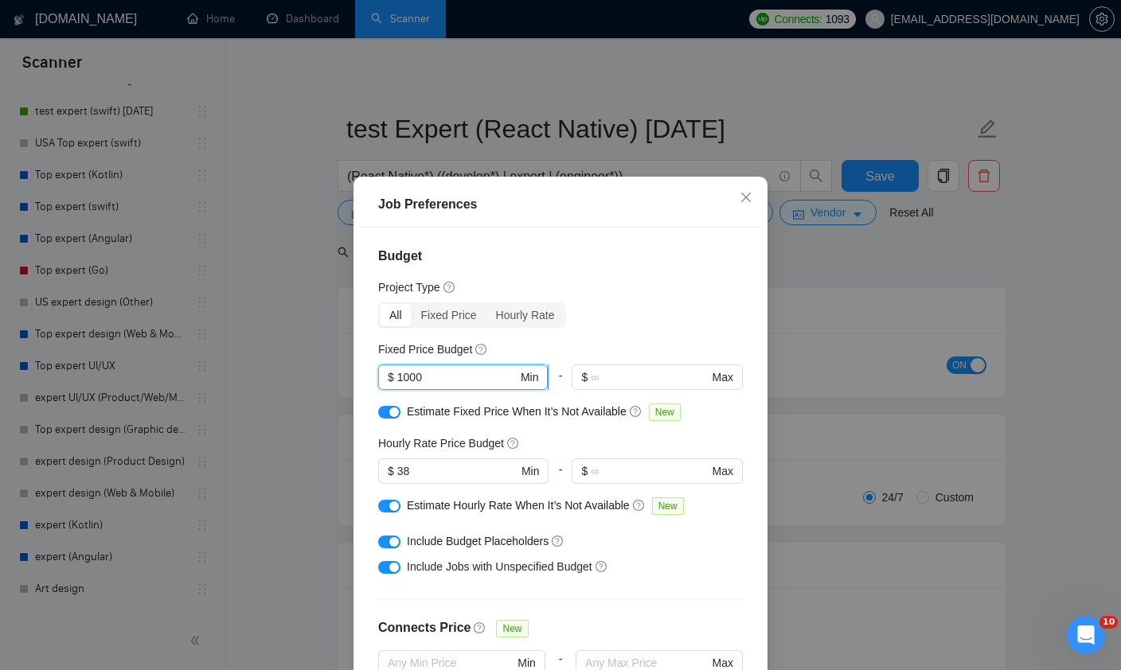
click at [448, 382] on input "1000" at bounding box center [457, 378] width 120 height 18
click at [163, 665] on div "Job Preferences Budget Project Type All Fixed Price Hourly Rate Fixed Price Bud…" at bounding box center [560, 335] width 1121 height 670
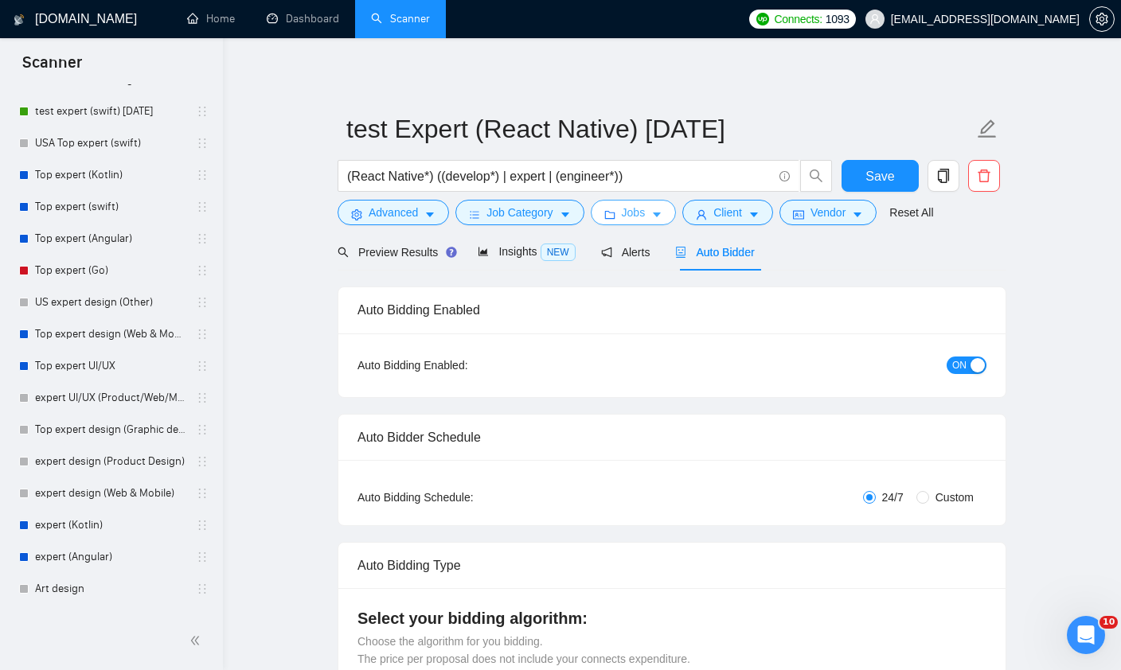
click at [639, 201] on button "Jobs" at bounding box center [634, 212] width 86 height 25
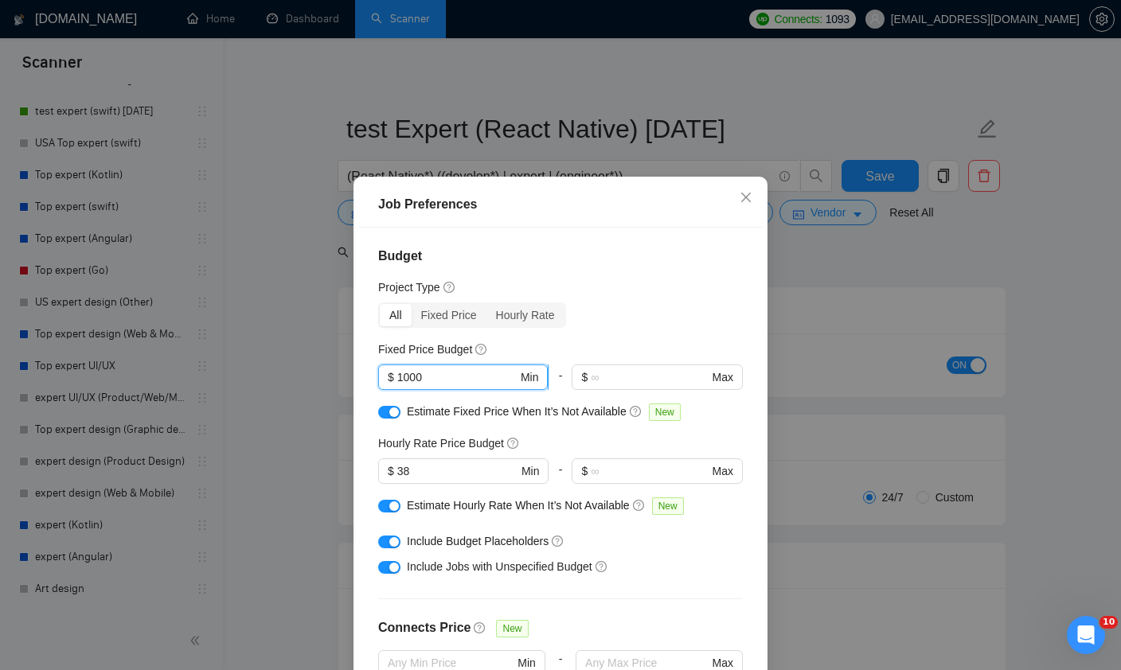
click at [446, 383] on input "1000" at bounding box center [457, 378] width 120 height 18
type input "2000"
click at [436, 478] on input "38" at bounding box center [457, 472] width 120 height 18
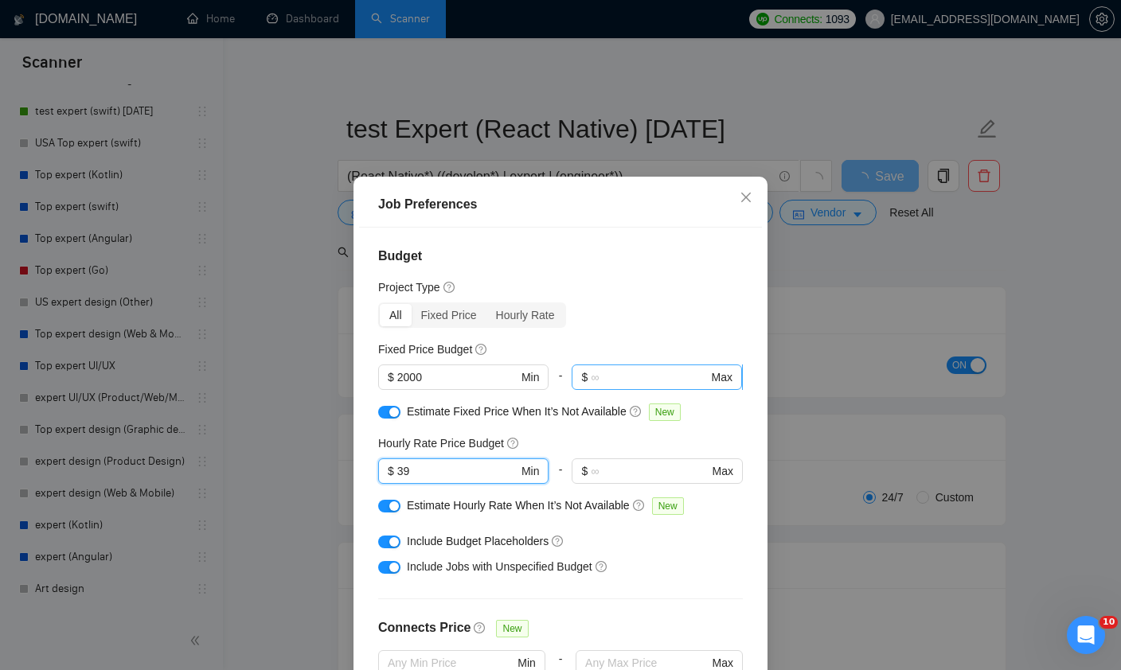
type input "3"
click at [385, 511] on div "button" at bounding box center [385, 507] width 10 height 10
click at [673, 338] on div "Budget Project Type All Fixed Price Hourly Rate Fixed Price Budget $ 2000 Min -…" at bounding box center [560, 462] width 403 height 469
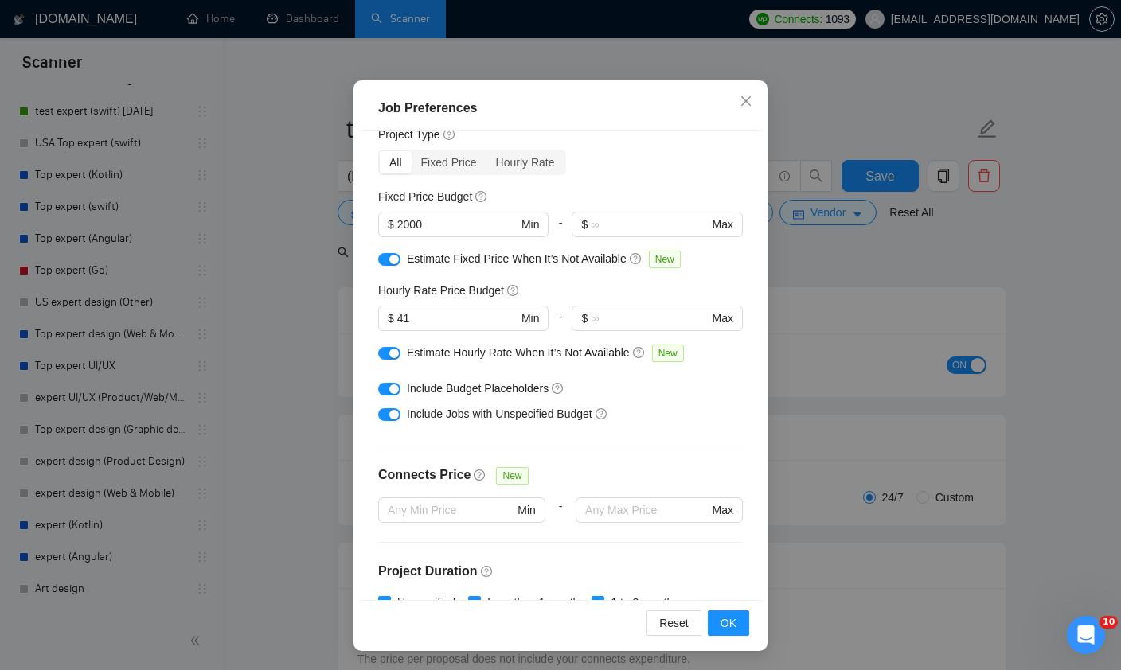
scroll to position [38, 0]
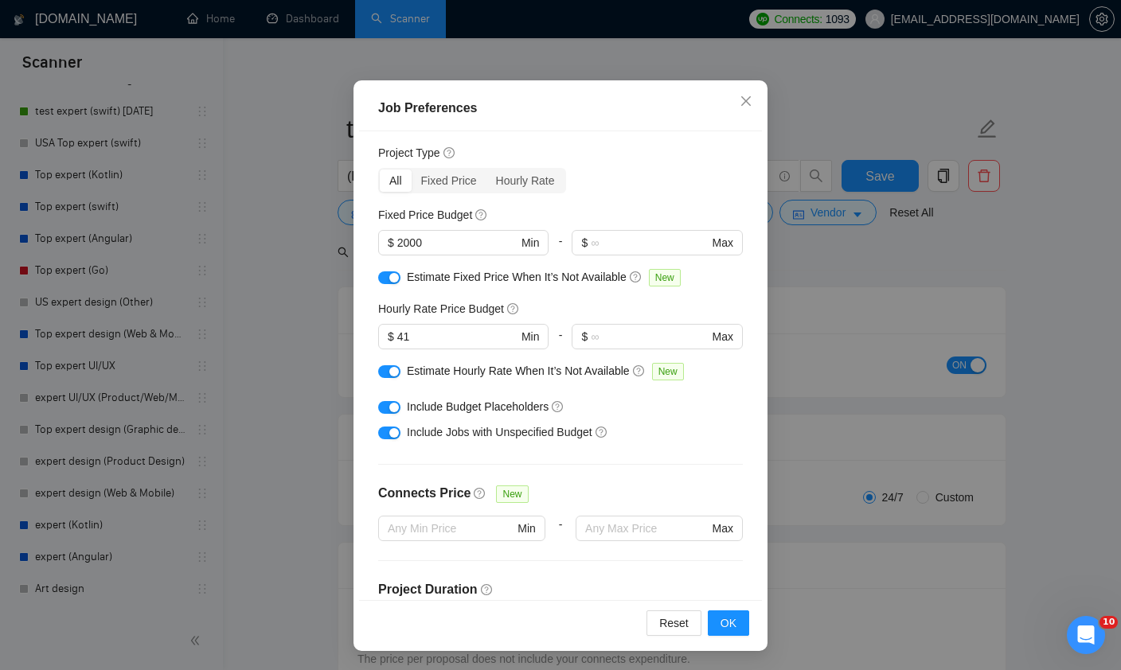
click at [389, 273] on div "button" at bounding box center [394, 278] width 10 height 10
click at [436, 328] on input "41" at bounding box center [457, 337] width 120 height 18
type input "4"
type input "39"
click at [690, 448] on div "Budget Project Type All Fixed Price Hourly Rate Fixed Price Budget $ 2000 Min -…" at bounding box center [560, 365] width 403 height 469
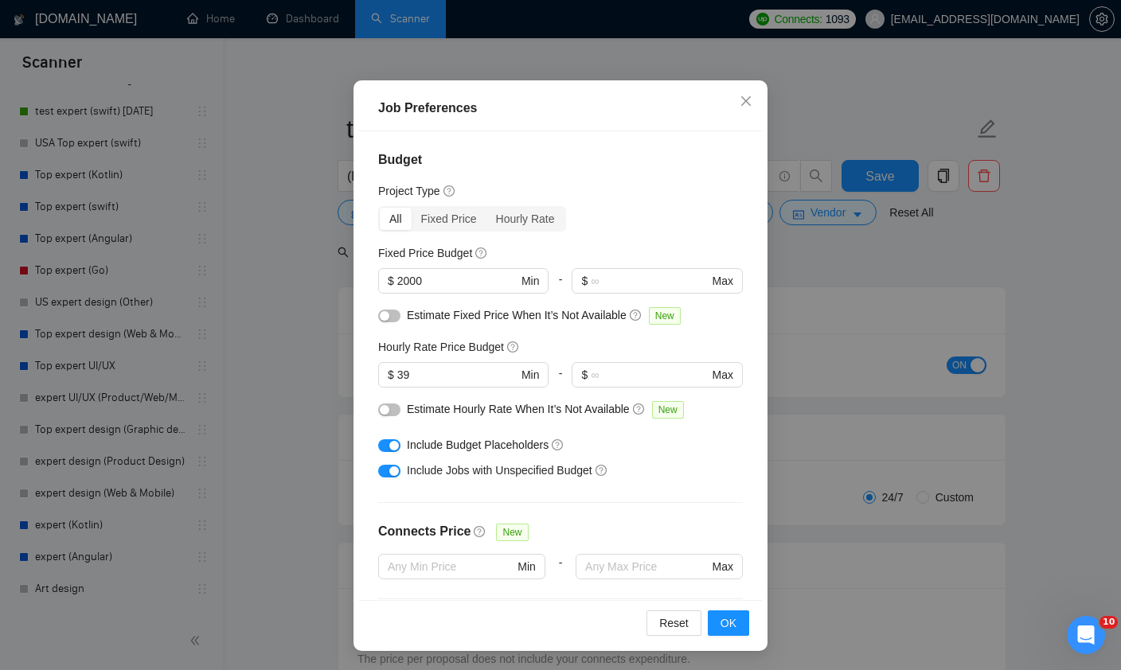
scroll to position [0, 0]
click at [736, 619] on span "OK" at bounding box center [729, 624] width 16 height 18
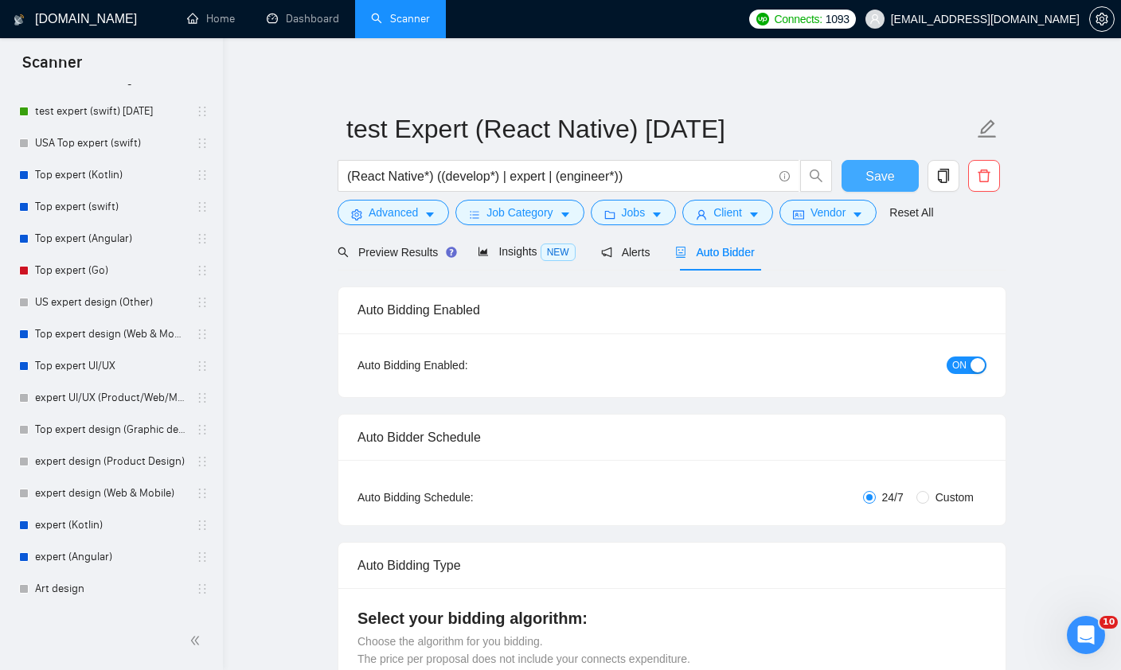
click at [872, 170] on span "Save" at bounding box center [880, 176] width 29 height 20
click at [621, 215] on button "Jobs" at bounding box center [634, 212] width 86 height 25
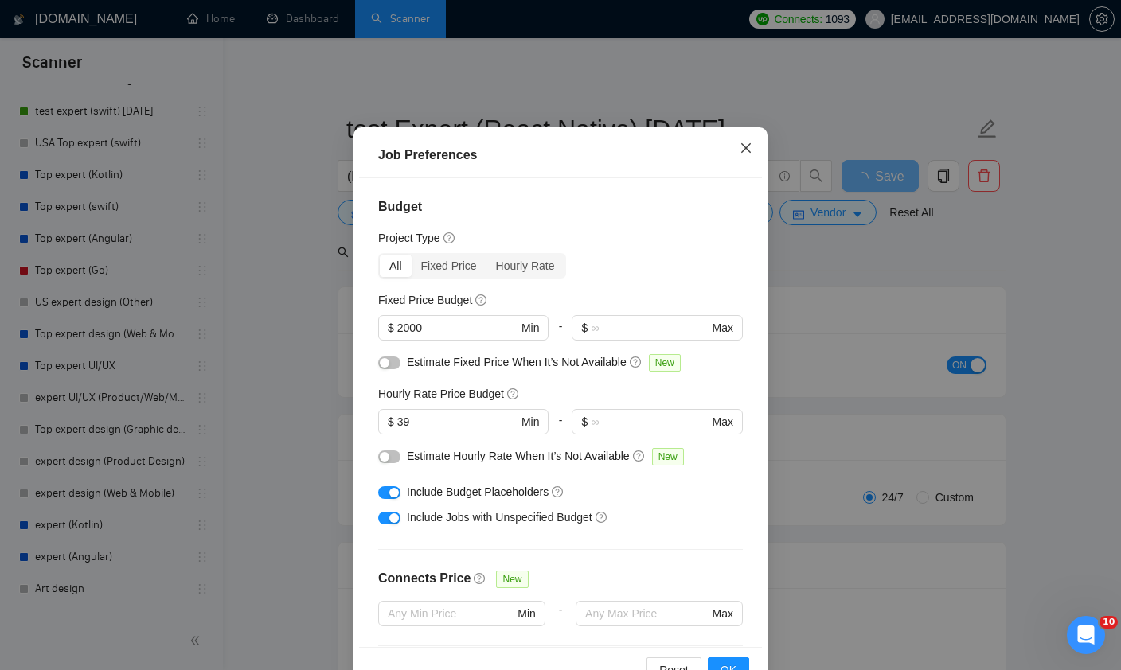
scroll to position [0, 0]
click at [744, 153] on icon "close" at bounding box center [746, 148] width 13 height 13
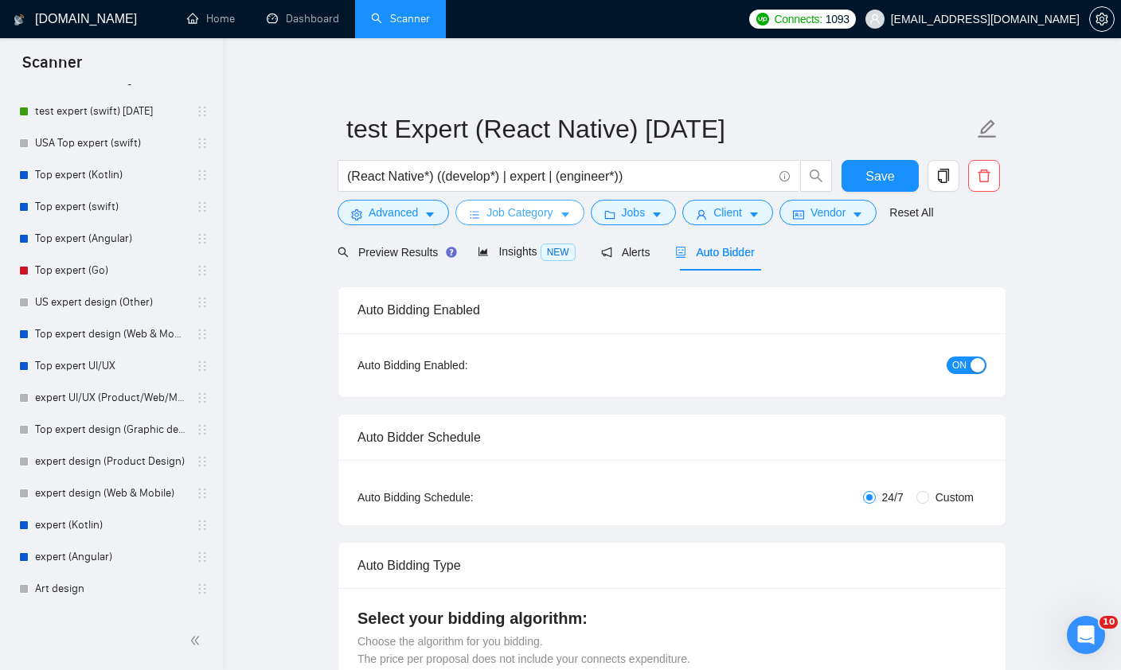
click at [539, 217] on span "Job Category" at bounding box center [520, 213] width 66 height 18
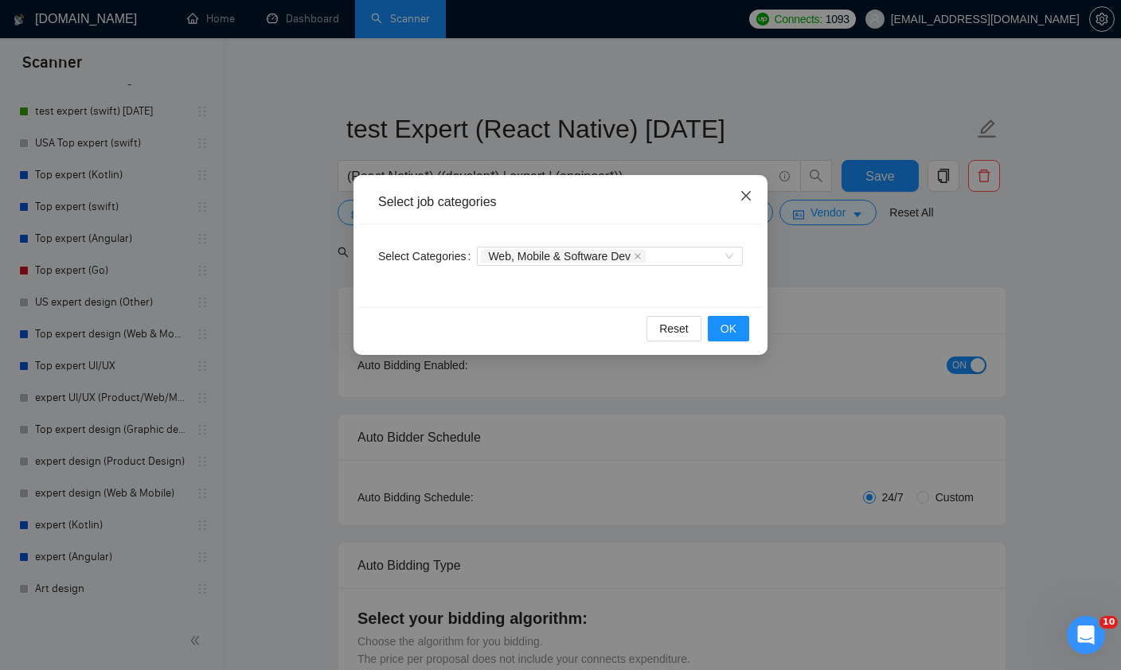
click at [740, 195] on icon "close" at bounding box center [746, 196] width 13 height 13
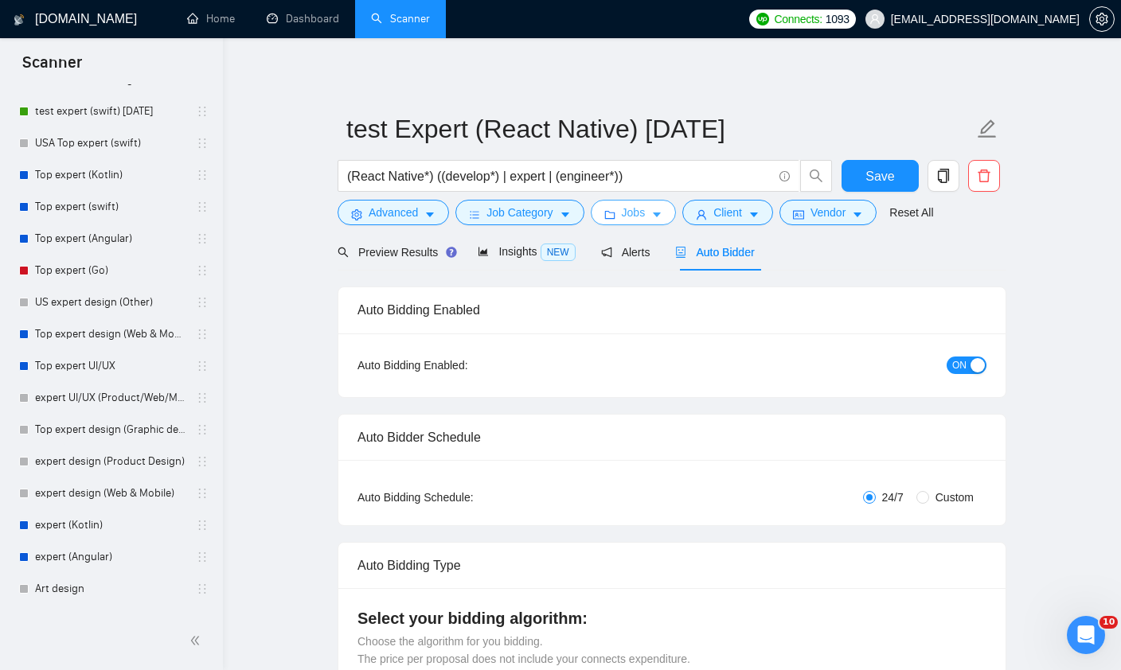
click at [640, 215] on span "Jobs" at bounding box center [634, 213] width 24 height 18
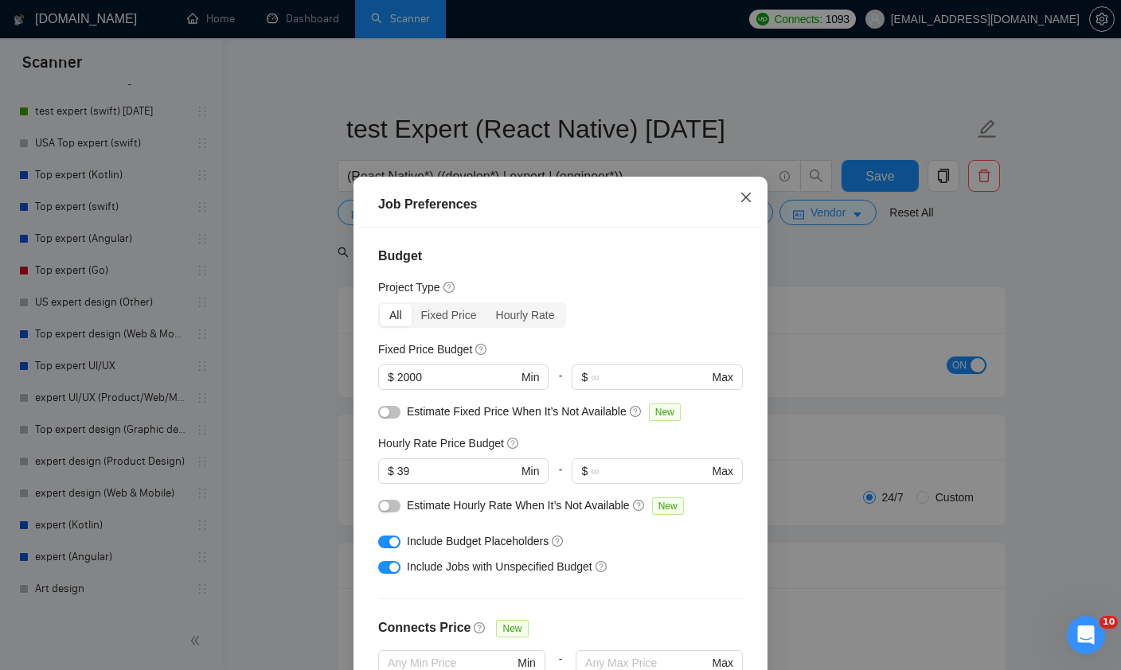
click at [745, 202] on icon "close" at bounding box center [746, 198] width 10 height 10
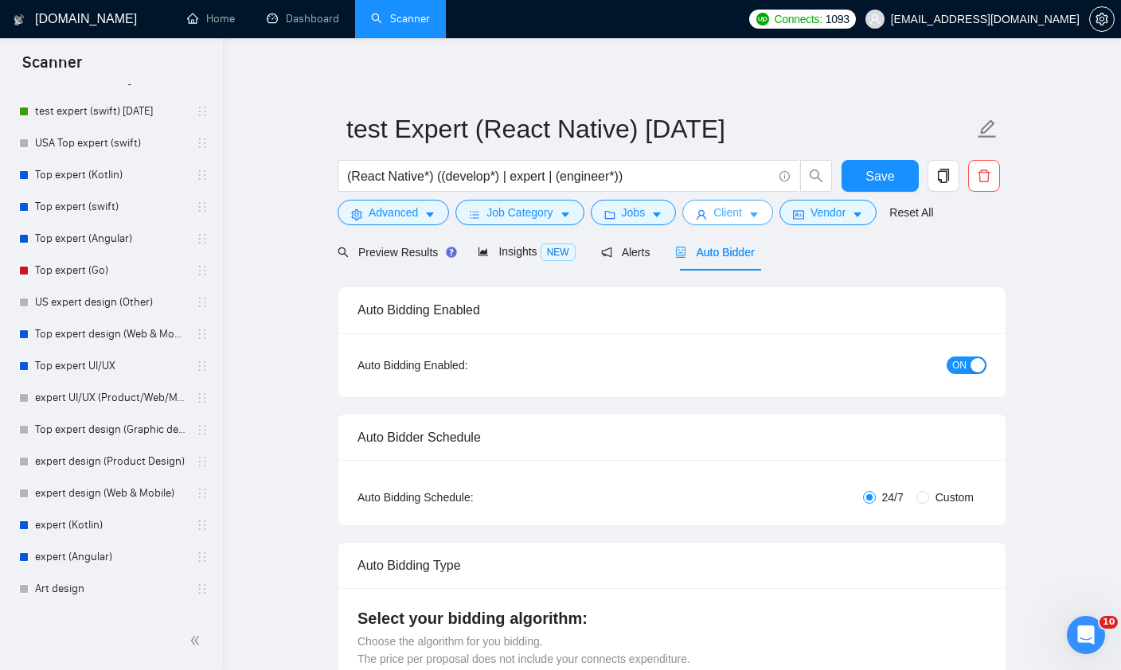
click at [716, 210] on button "Client" at bounding box center [727, 212] width 91 height 25
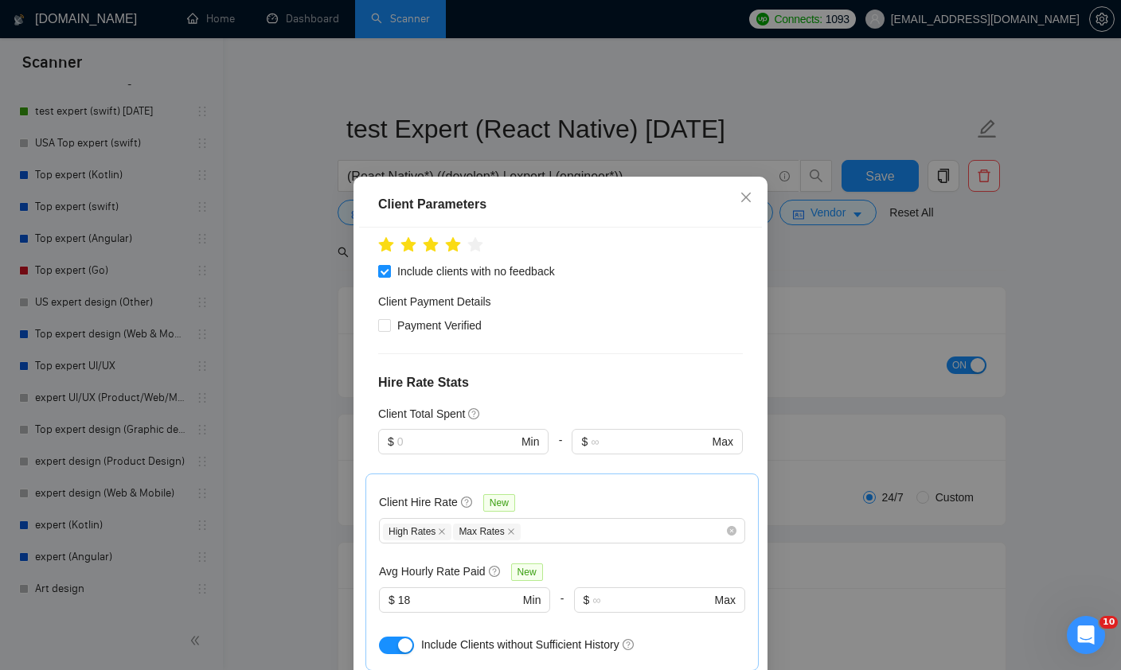
scroll to position [255, 0]
click at [390, 330] on span at bounding box center [384, 324] width 13 height 13
click at [389, 329] on input "Payment Verified" at bounding box center [383, 323] width 11 height 11
checkbox input "true"
click at [381, 275] on input "Include clients with no feedback" at bounding box center [383, 269] width 11 height 11
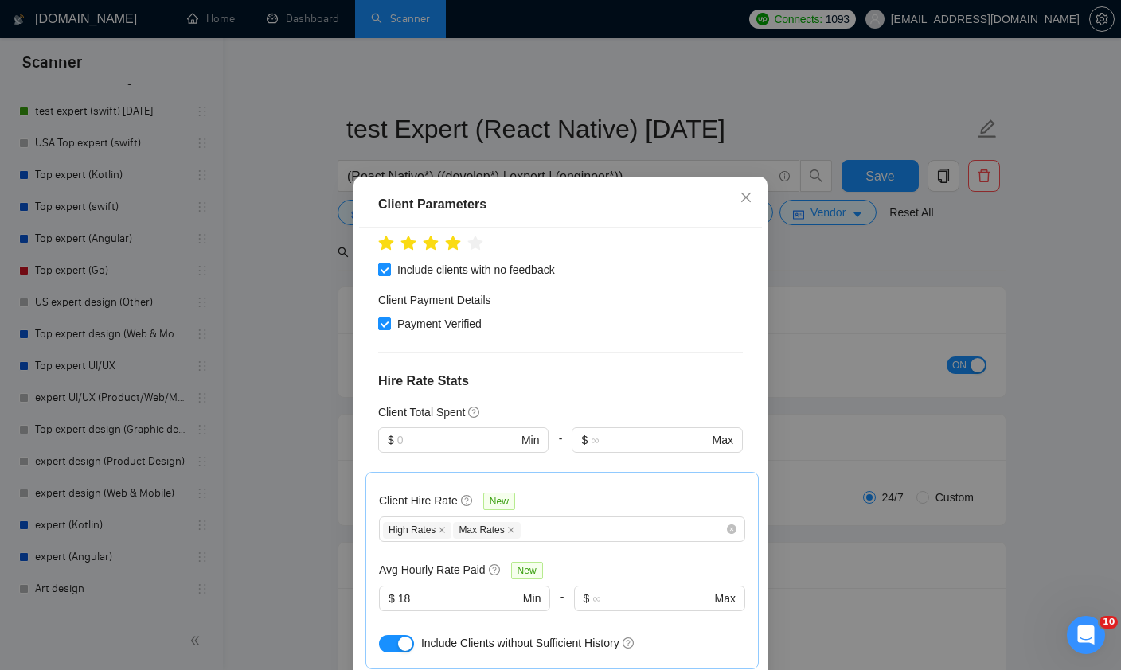
checkbox input "false"
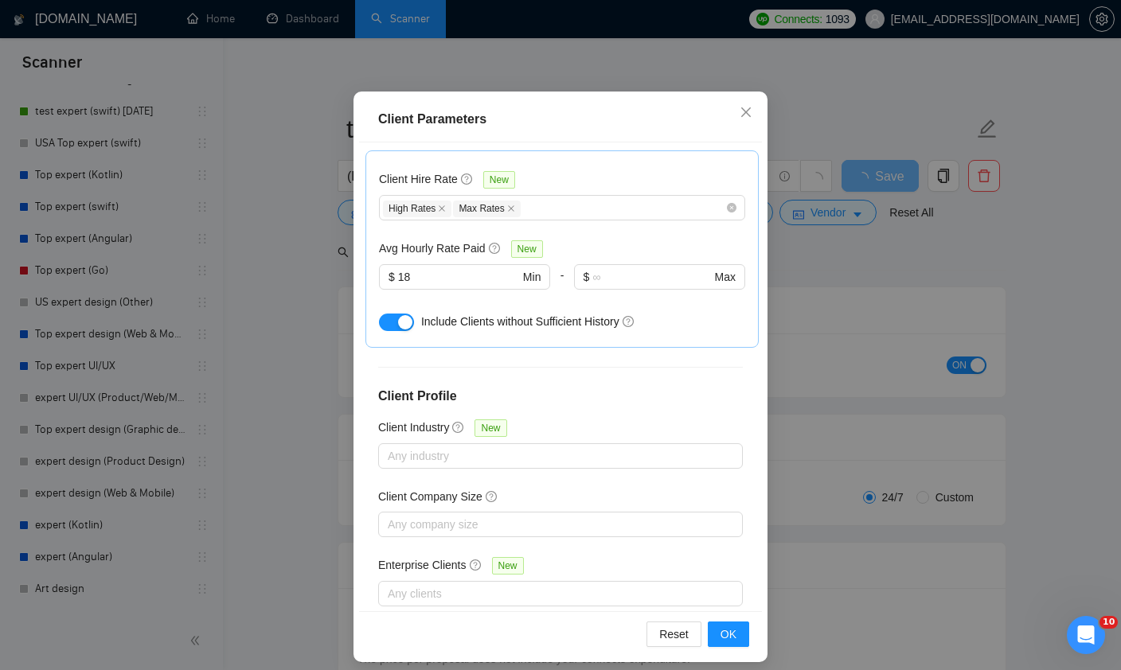
scroll to position [490, 0]
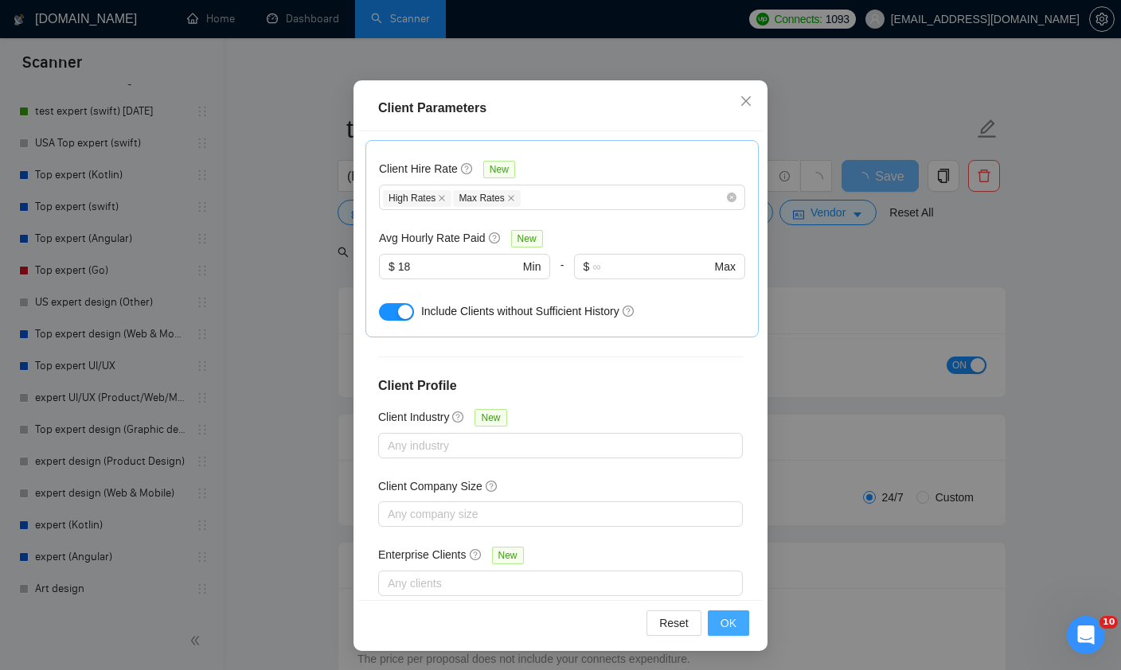
click at [729, 620] on span "OK" at bounding box center [729, 624] width 16 height 18
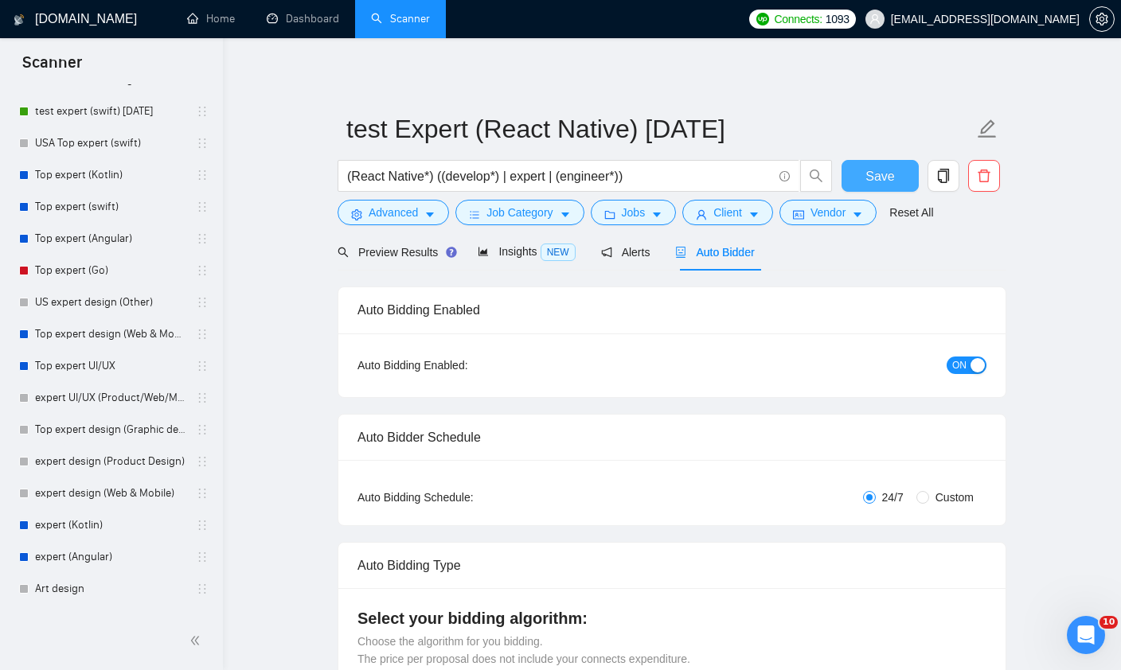
click at [881, 182] on span "Save" at bounding box center [880, 176] width 29 height 20
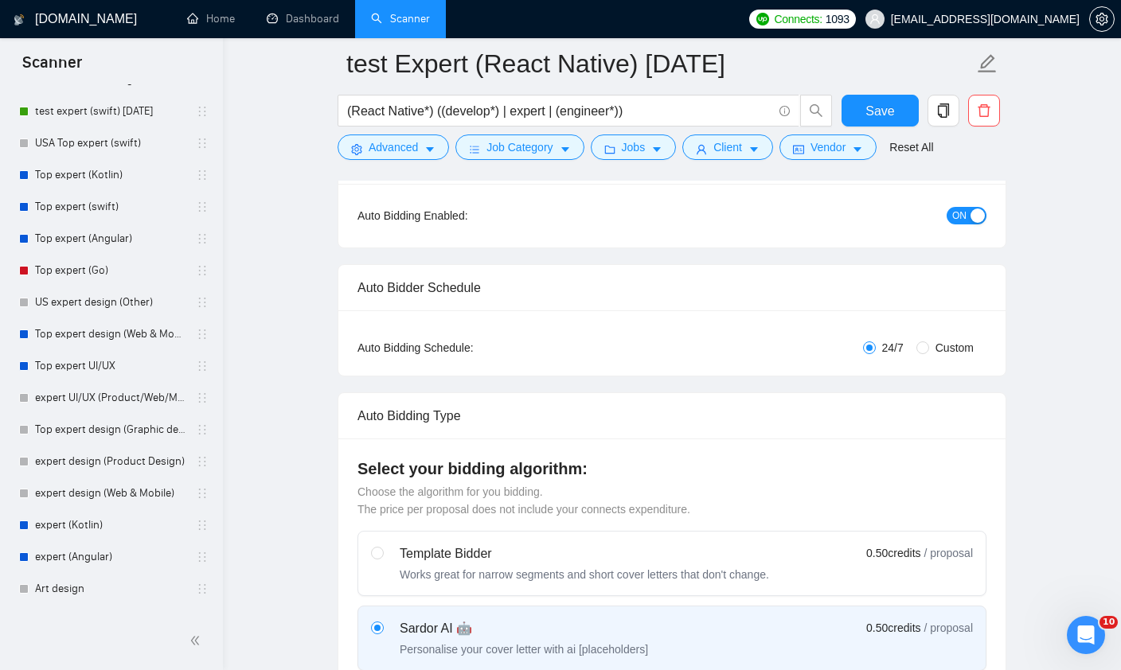
scroll to position [0, 0]
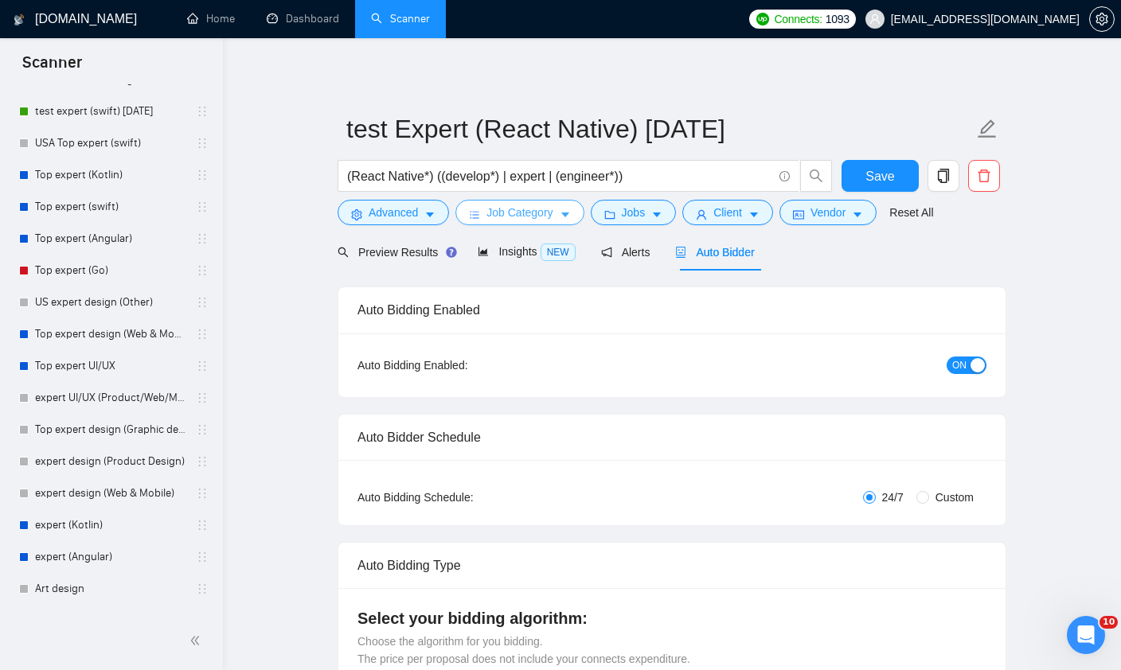
click at [537, 213] on span "Job Category" at bounding box center [520, 213] width 66 height 18
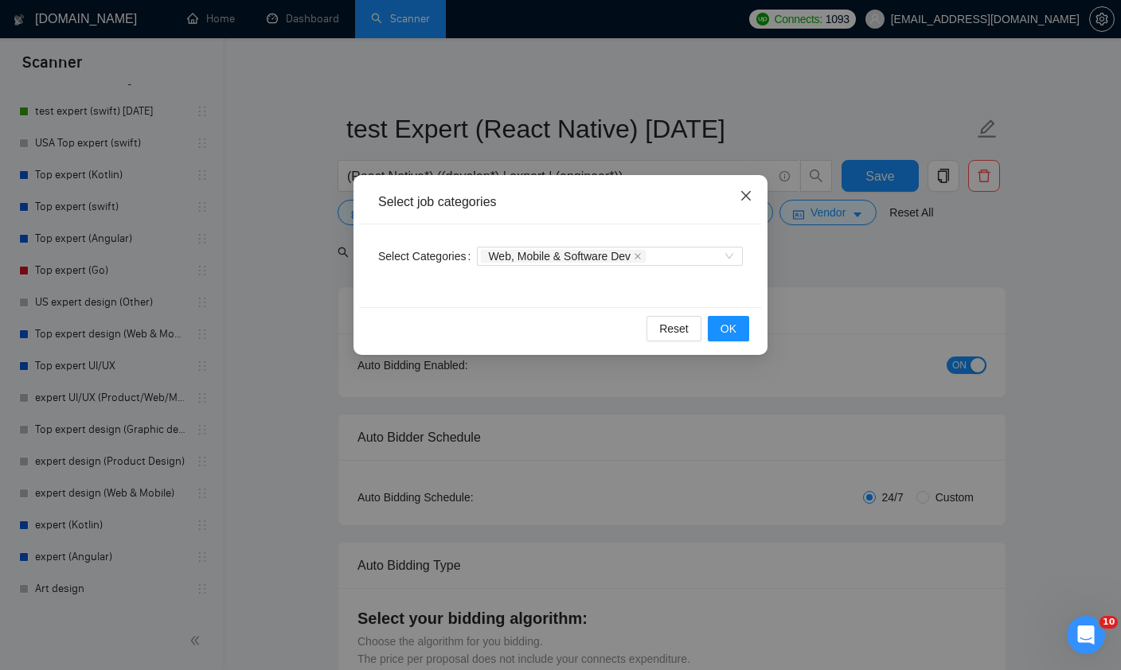
click at [745, 200] on icon "close" at bounding box center [746, 196] width 13 height 13
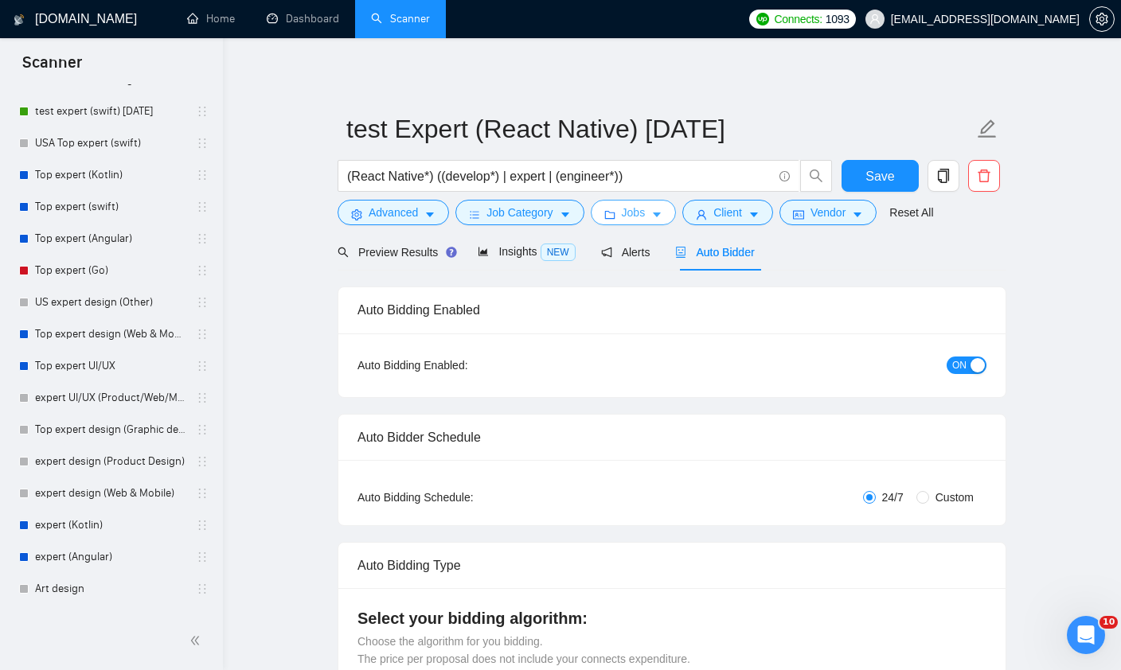
click at [658, 221] on button "Jobs" at bounding box center [634, 212] width 86 height 25
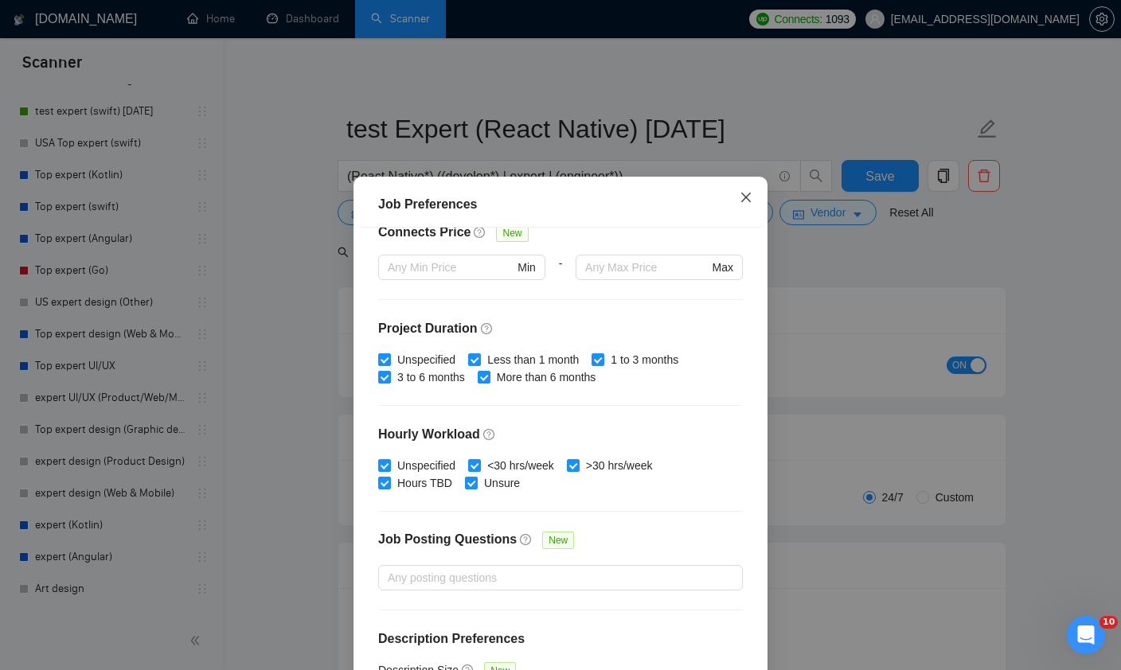
scroll to position [395, 0]
click at [743, 204] on icon "close" at bounding box center [746, 197] width 13 height 13
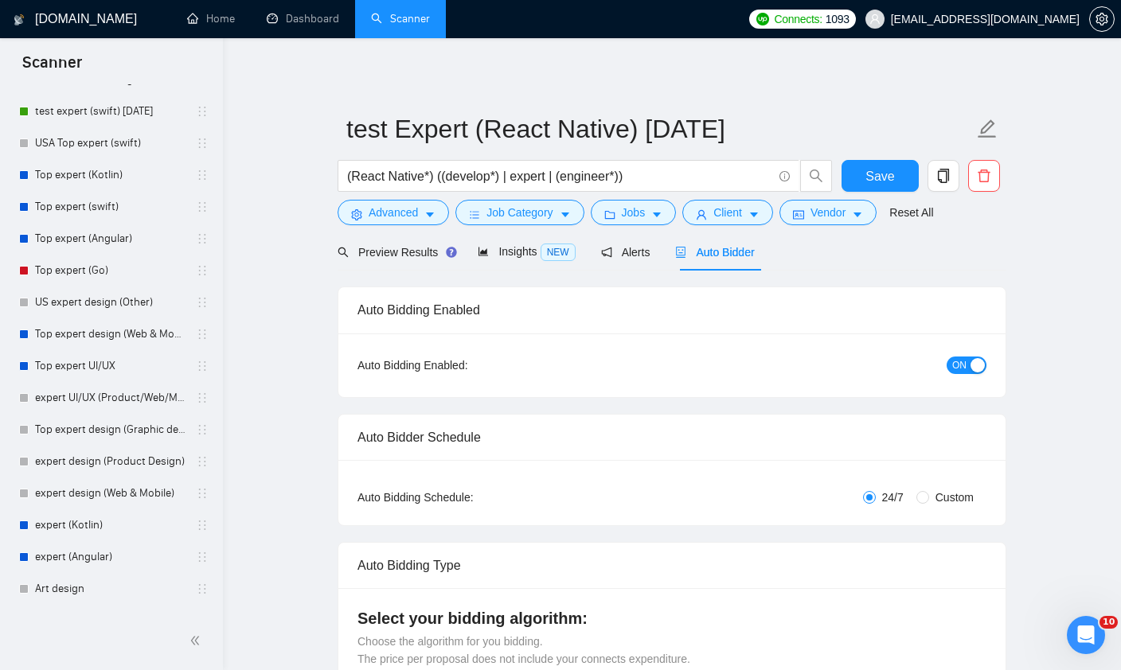
click at [964, 363] on span "ON" at bounding box center [959, 366] width 14 height 18
click at [875, 173] on span "Save" at bounding box center [880, 176] width 29 height 20
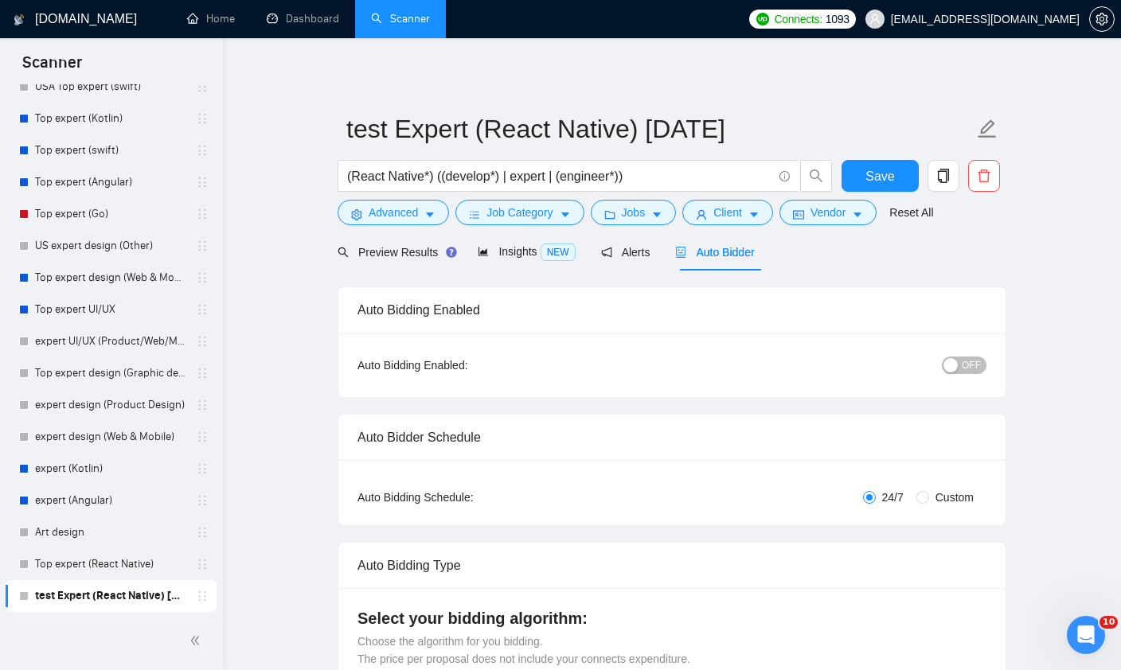
scroll to position [188, 0]
drag, startPoint x: 198, startPoint y: 596, endPoint x: 213, endPoint y: 397, distance: 199.6
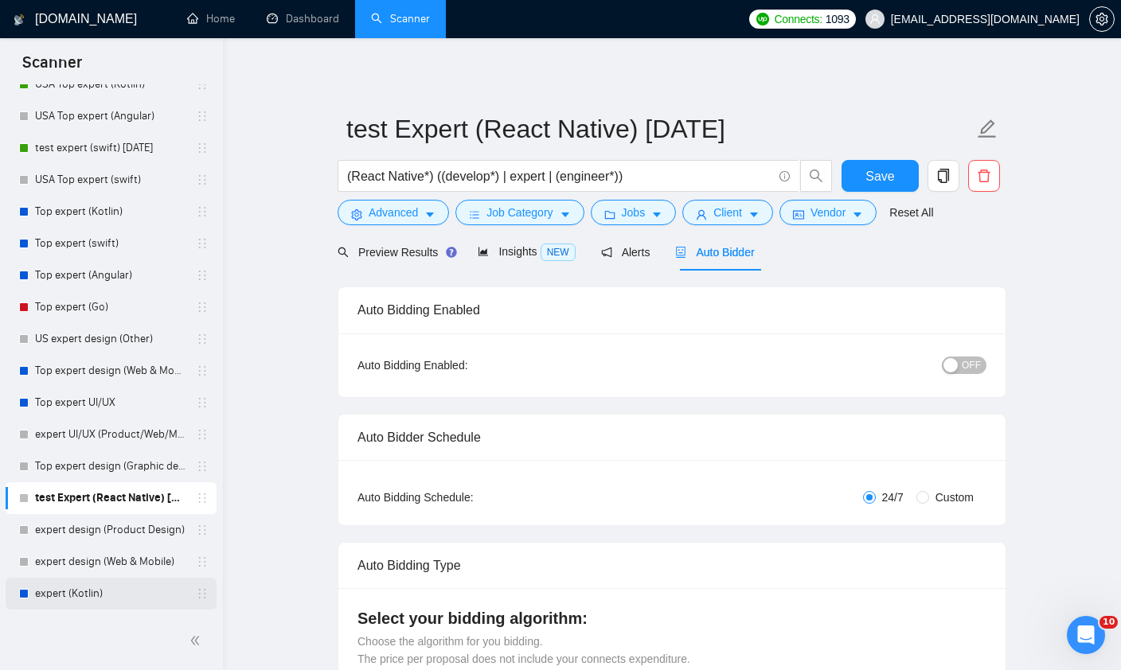
scroll to position [94, 0]
drag, startPoint x: 199, startPoint y: 502, endPoint x: 180, endPoint y: 502, distance: 19.1
click at [180, 502] on div "test Expert (React Native) [DATE]" at bounding box center [114, 499] width 190 height 32
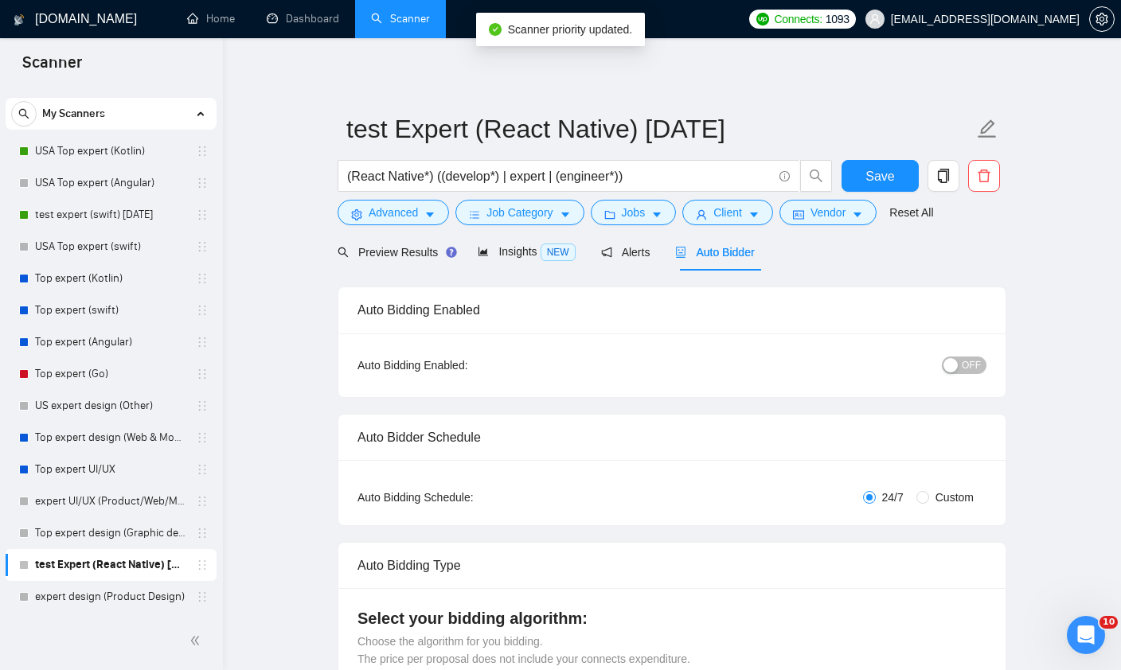
scroll to position [0, 0]
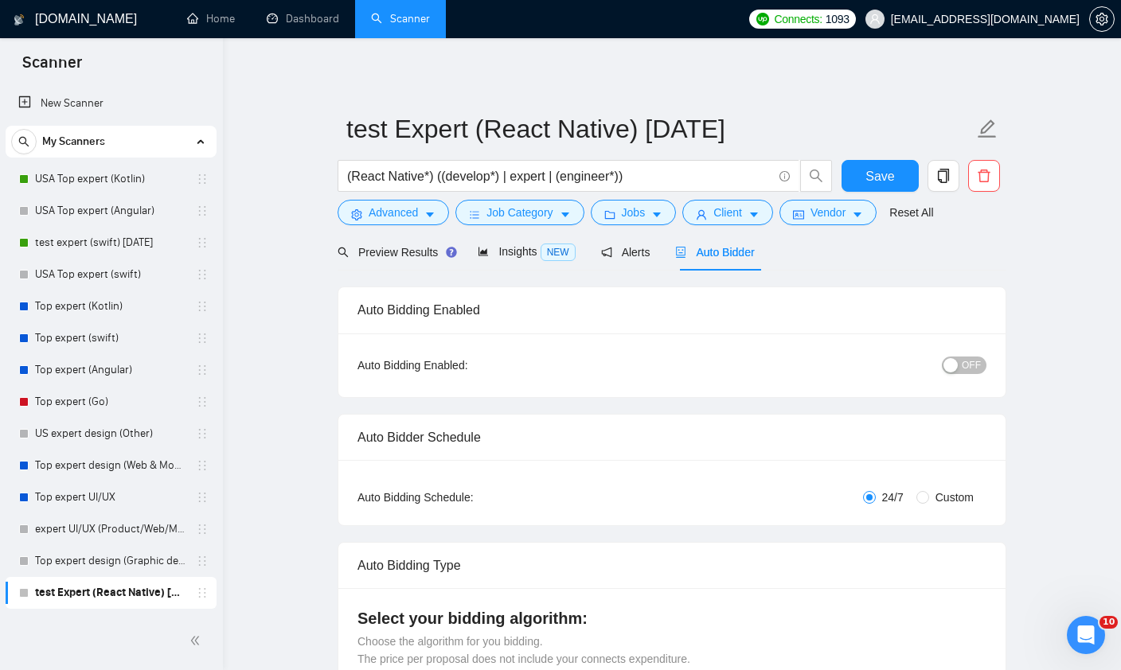
drag, startPoint x: 203, startPoint y: 595, endPoint x: 193, endPoint y: 585, distance: 13.5
click at [193, 585] on div "test Expert (React Native) [DATE]" at bounding box center [114, 593] width 190 height 32
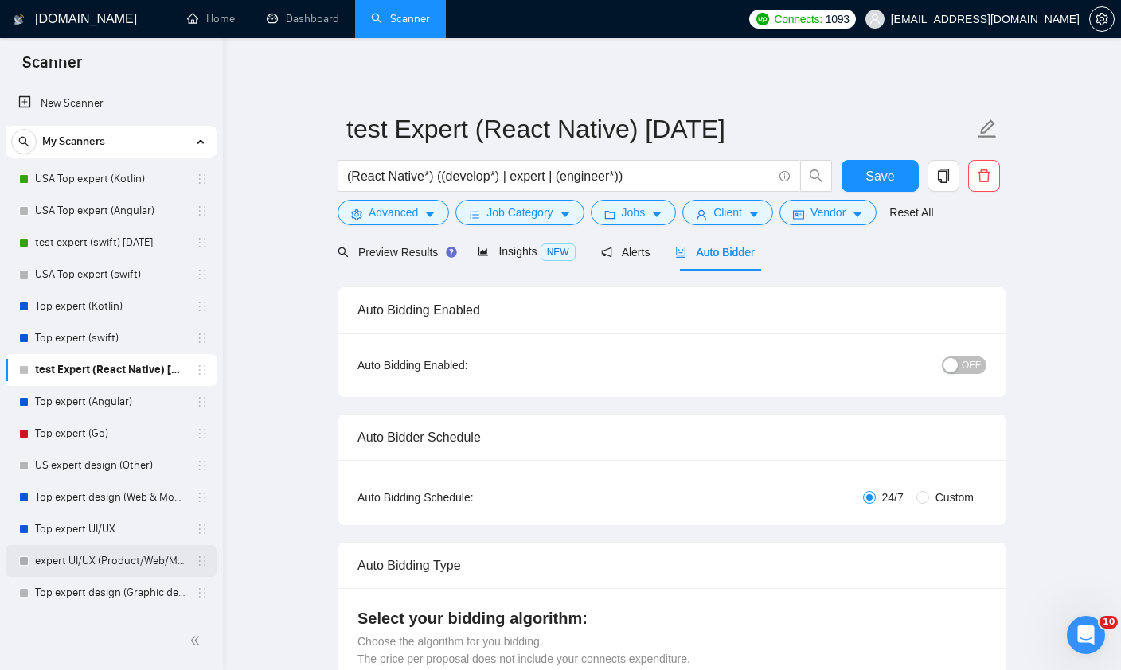
drag, startPoint x: 200, startPoint y: 595, endPoint x: 180, endPoint y: 553, distance: 45.9
click at [180, 553] on div "USA Top expert ([GEOGRAPHIC_DATA]) [GEOGRAPHIC_DATA] Top expert (Angular) test …" at bounding box center [111, 481] width 211 height 637
